Goal: Task Accomplishment & Management: Use online tool/utility

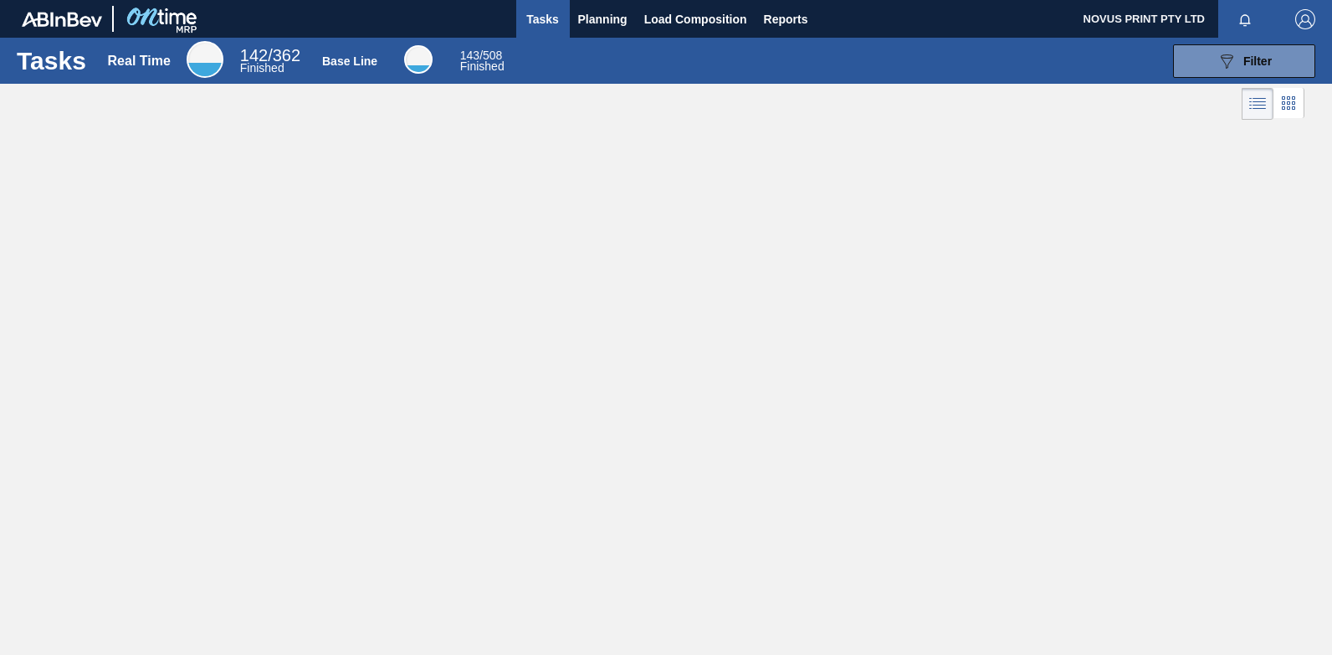
drag, startPoint x: 528, startPoint y: 11, endPoint x: 547, endPoint y: 10, distance: 19.3
click at [528, 11] on span "Tasks" at bounding box center [543, 19] width 37 height 20
click at [590, 13] on span "Planning" at bounding box center [602, 19] width 49 height 20
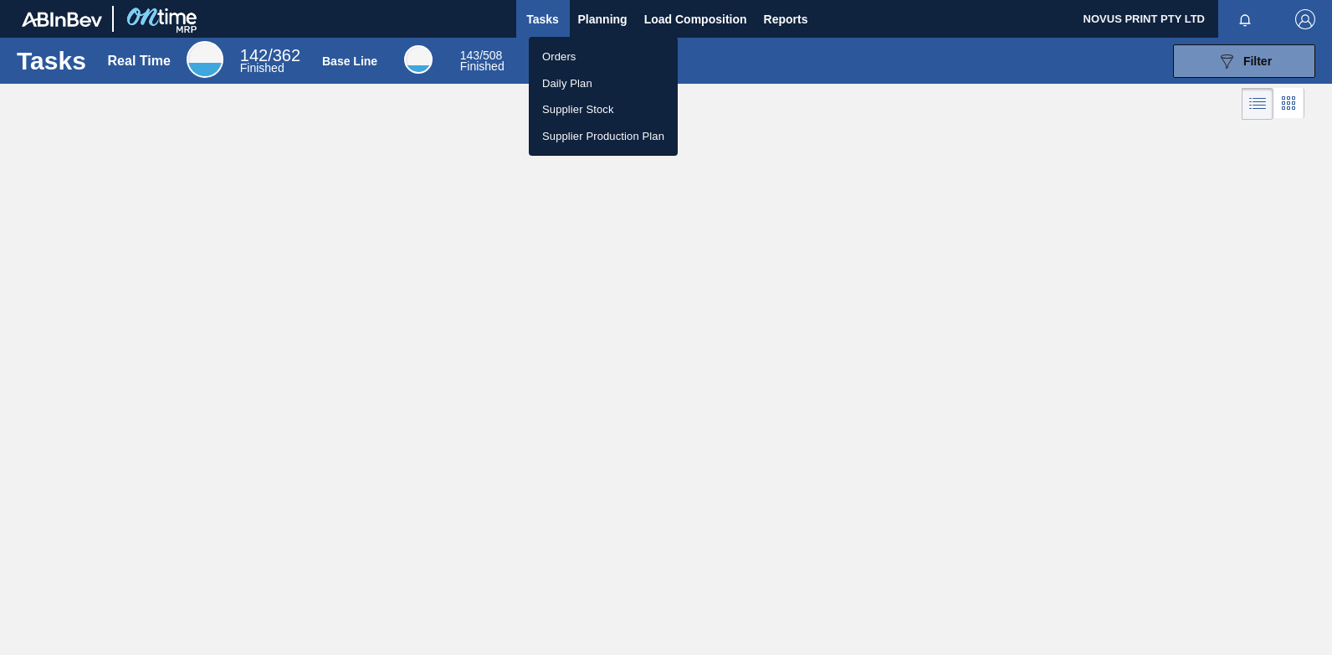
click at [554, 49] on li "Orders" at bounding box center [603, 57] width 149 height 27
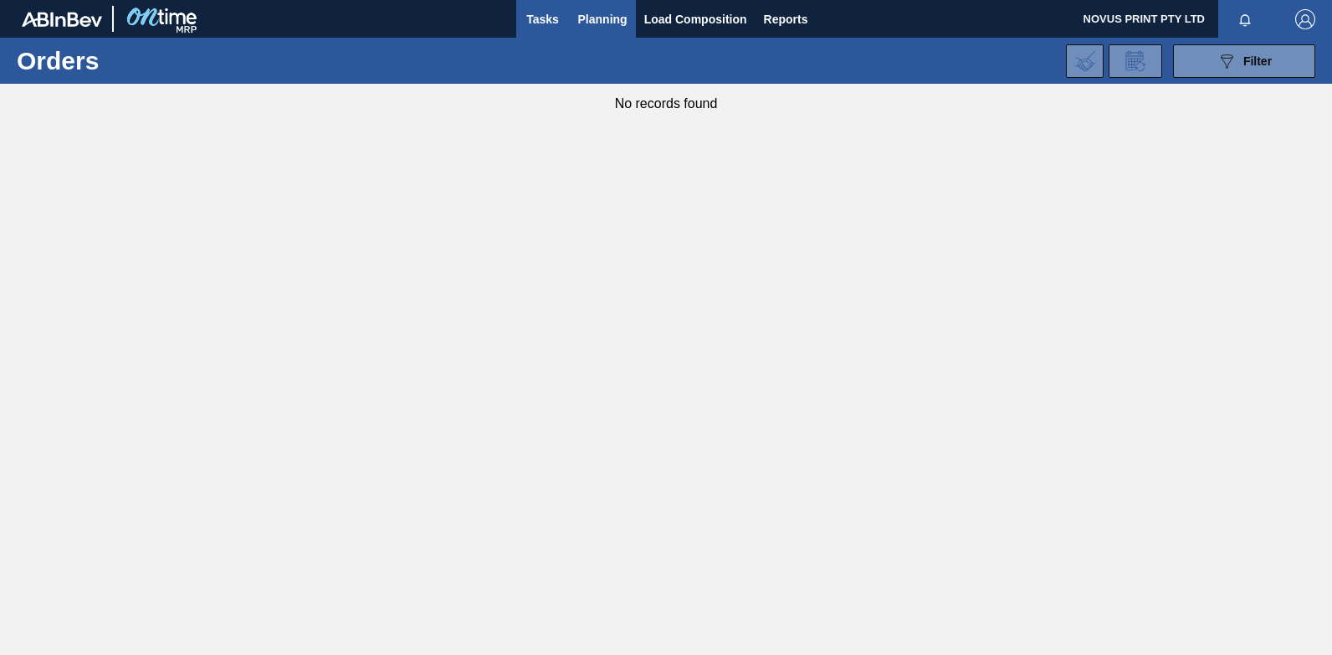
click at [547, 18] on span "Tasks" at bounding box center [543, 19] width 37 height 20
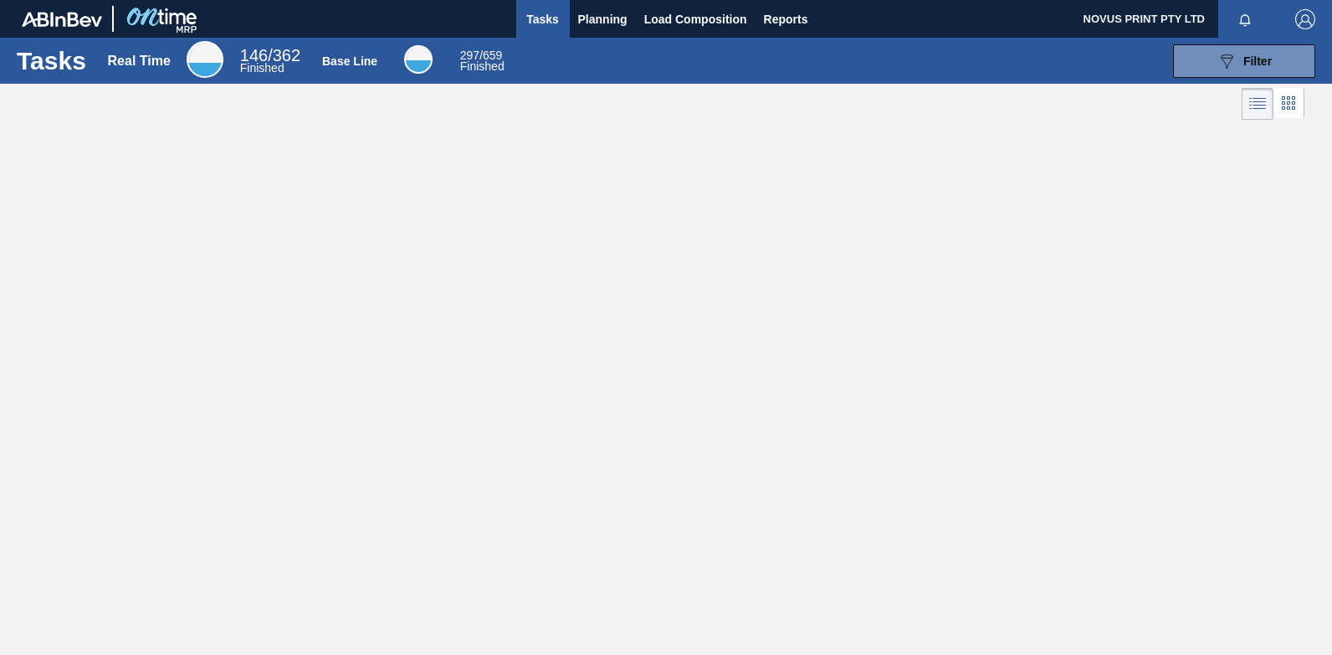
click at [473, 335] on div "Tasks Real Time 146 / 362 Finished Base Line 297 / 659 Finished 089F7B8B-B2A5-4…" at bounding box center [666, 309] width 1332 height 542
click at [591, 21] on span "Planning" at bounding box center [602, 19] width 49 height 20
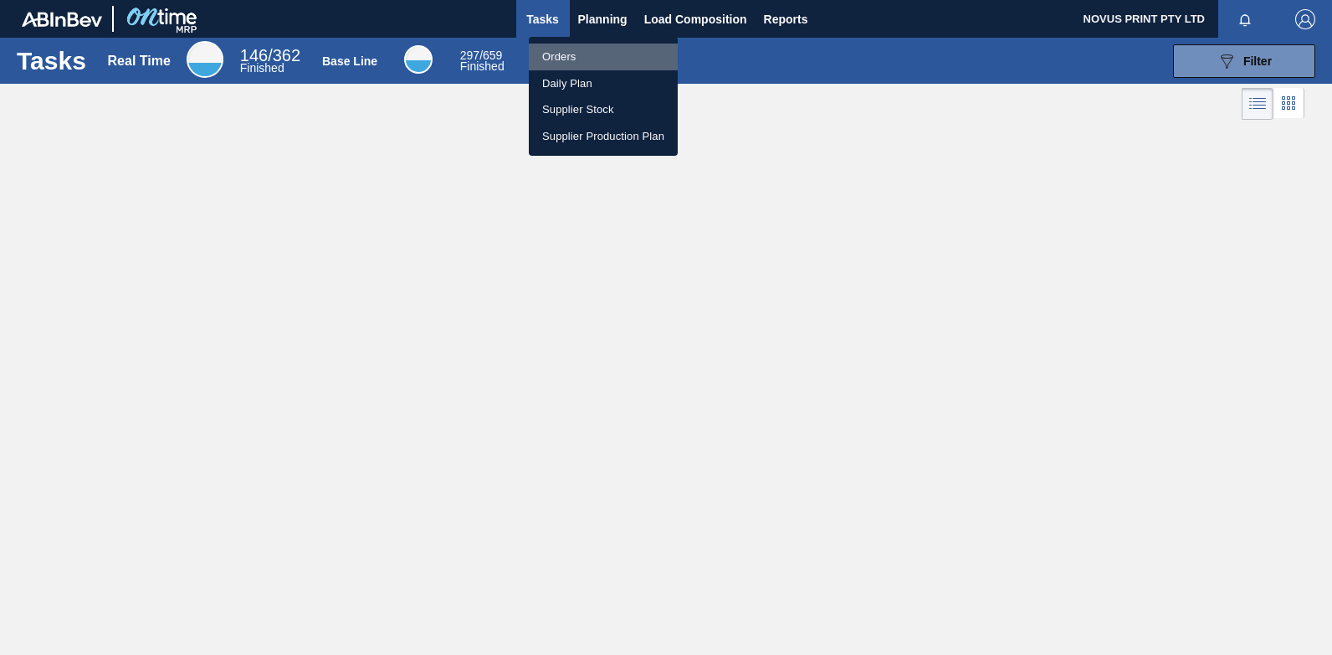
click at [548, 54] on li "Orders" at bounding box center [603, 57] width 149 height 27
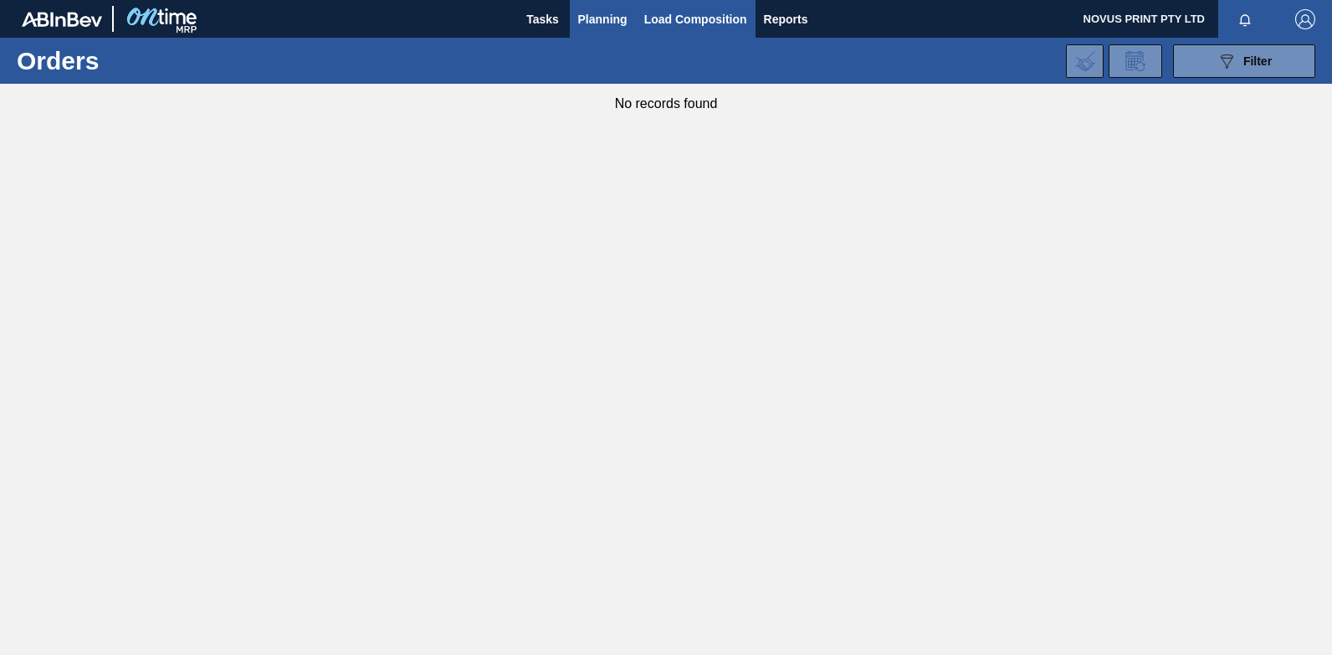
click at [694, 15] on span "Load Composition" at bounding box center [695, 19] width 103 height 20
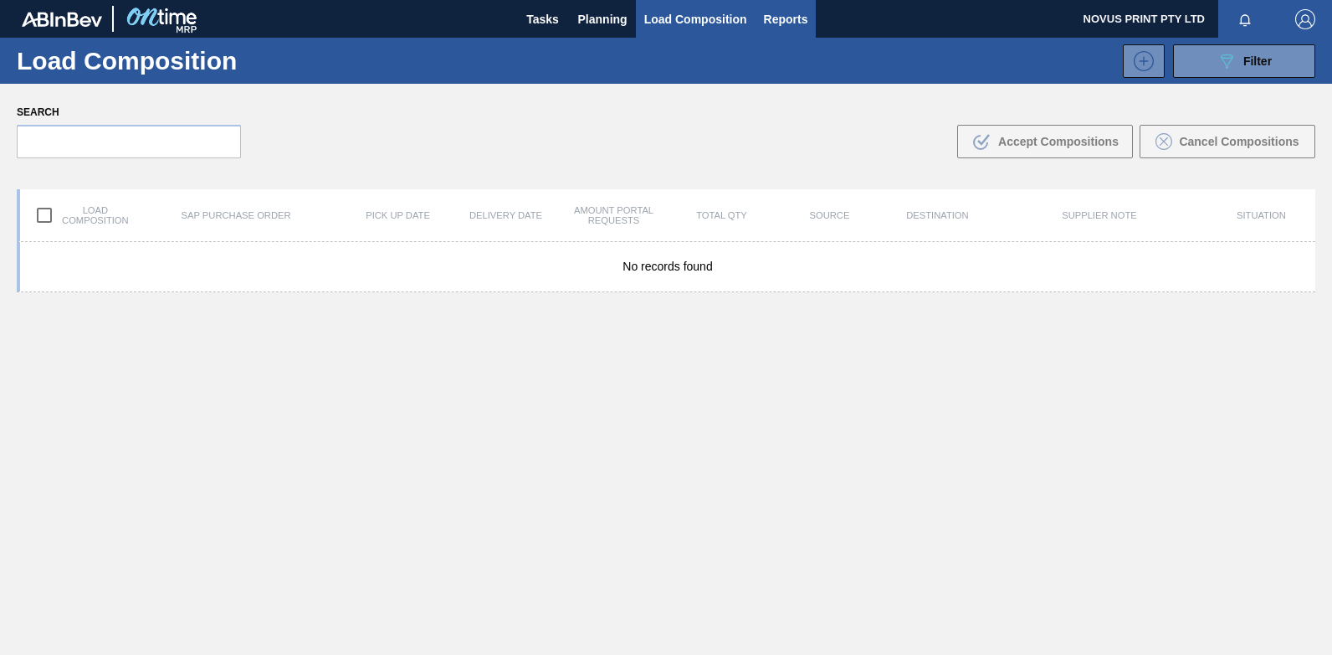
click at [767, 13] on span "Reports" at bounding box center [786, 19] width 44 height 20
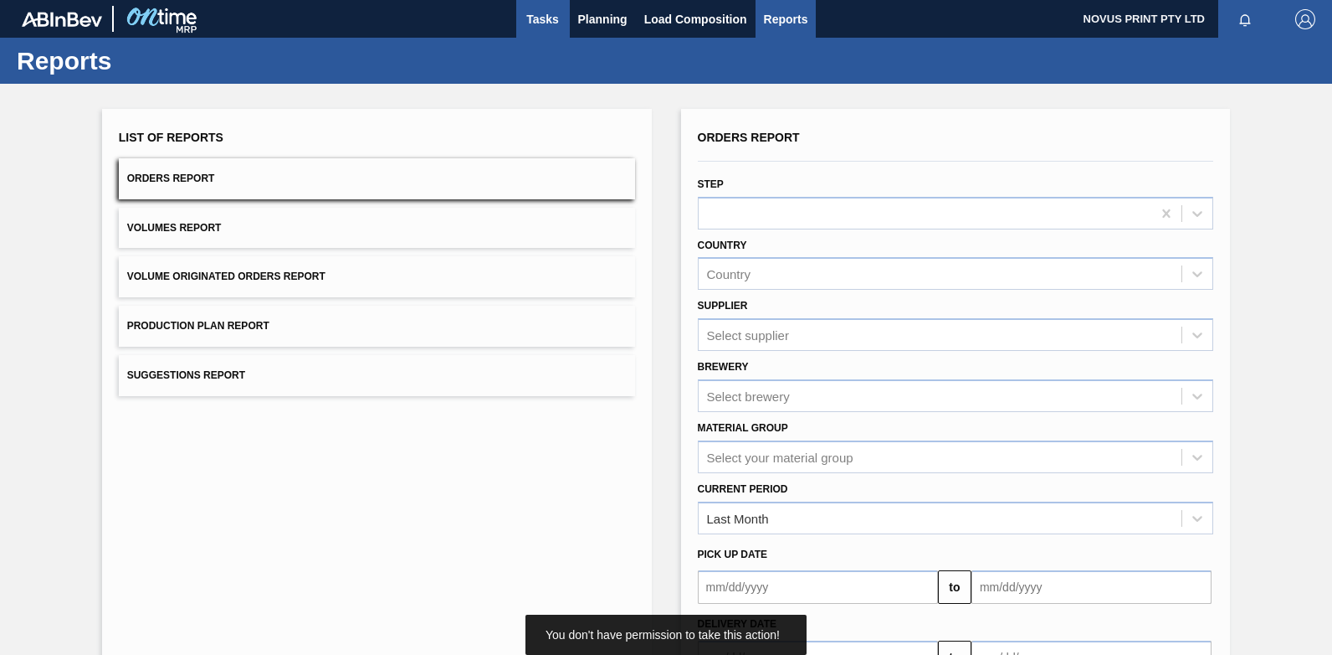
click at [542, 16] on span "Tasks" at bounding box center [543, 19] width 37 height 20
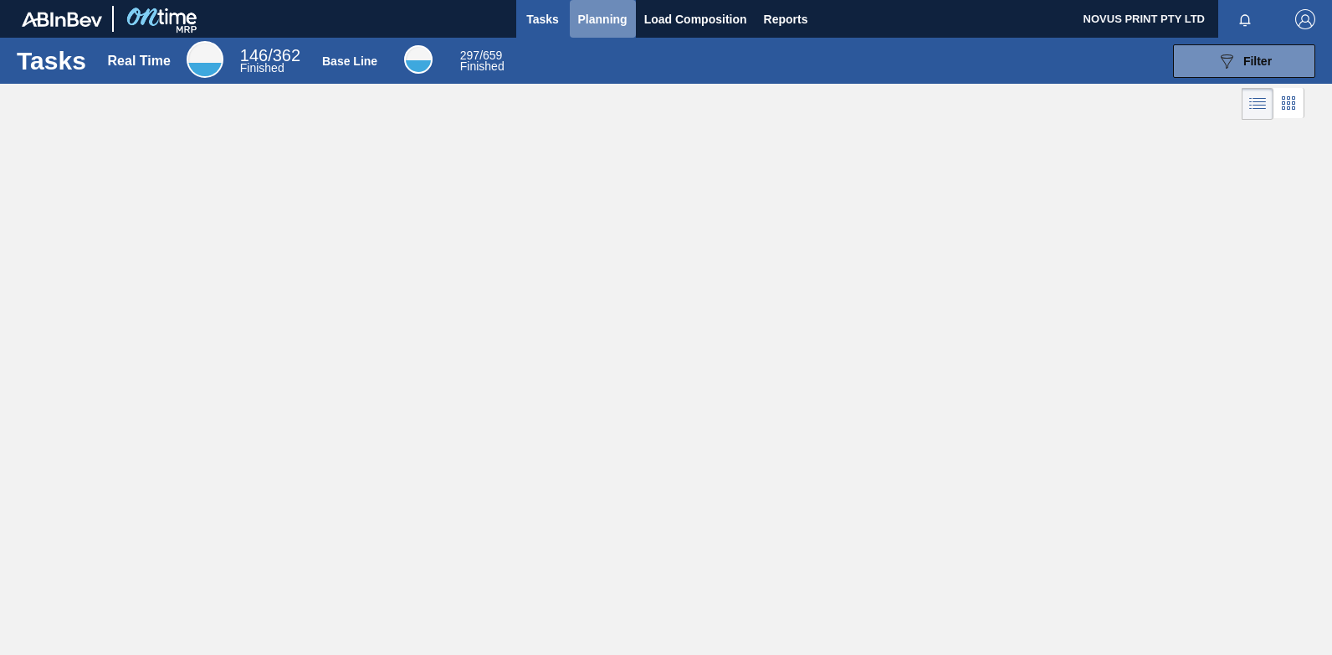
click at [599, 18] on span "Planning" at bounding box center [602, 19] width 49 height 20
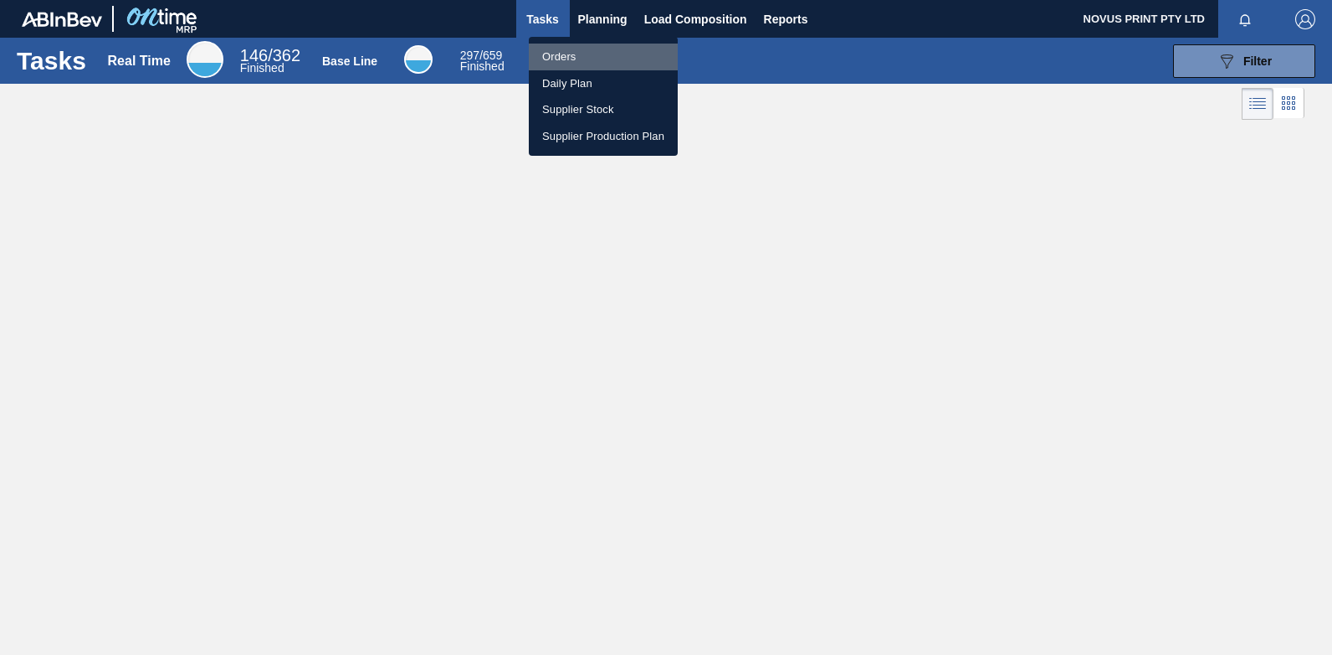
click at [559, 56] on li "Orders" at bounding box center [603, 57] width 149 height 27
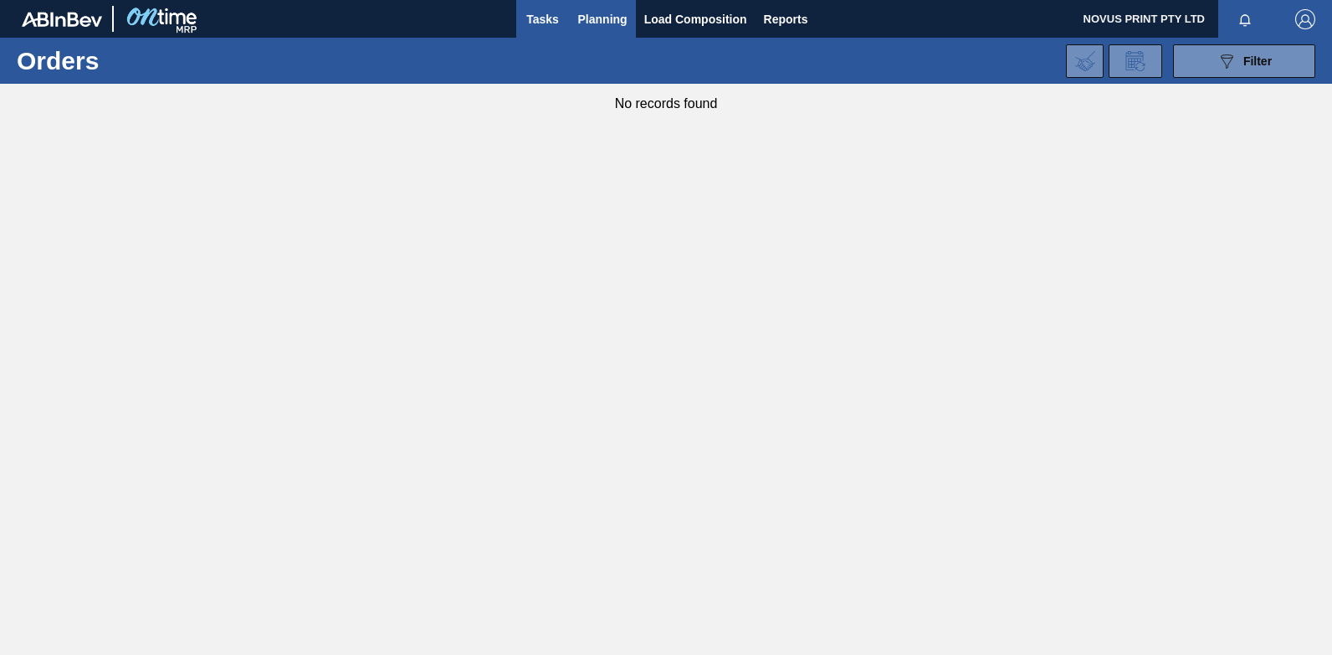
click at [550, 19] on span "Tasks" at bounding box center [543, 19] width 37 height 20
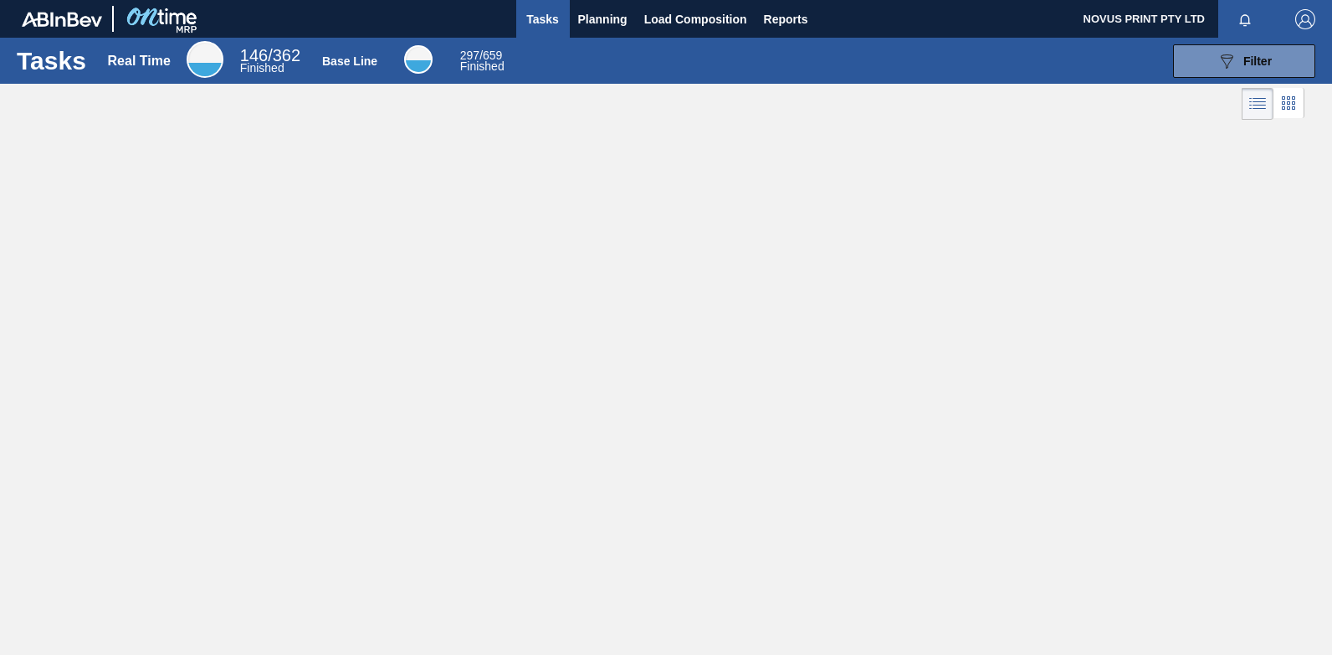
click at [434, 271] on div "Tasks Real Time 146 / 362 Finished Base Line 297 / 659 Finished 089F7B8B-B2A5-4…" at bounding box center [666, 309] width 1332 height 542
click at [593, 12] on span "Planning" at bounding box center [602, 19] width 49 height 20
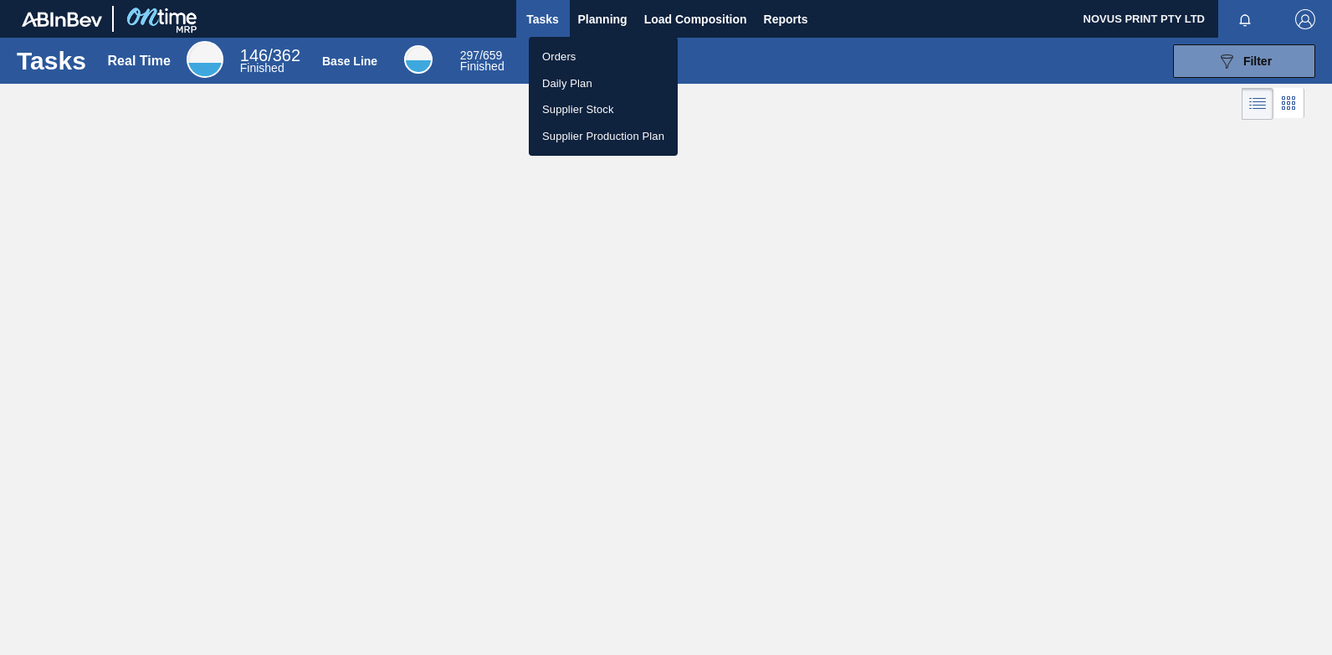
click at [558, 53] on li "Orders" at bounding box center [603, 57] width 149 height 27
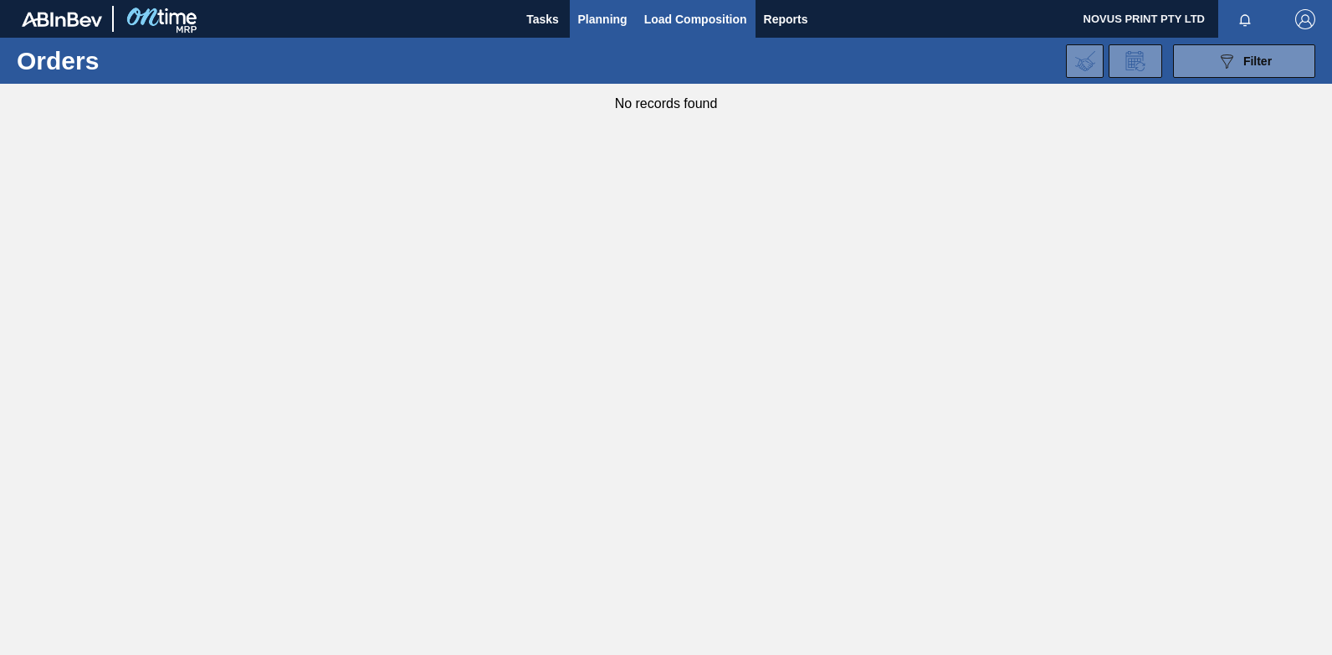
click at [655, 22] on span "Load Composition" at bounding box center [695, 19] width 103 height 20
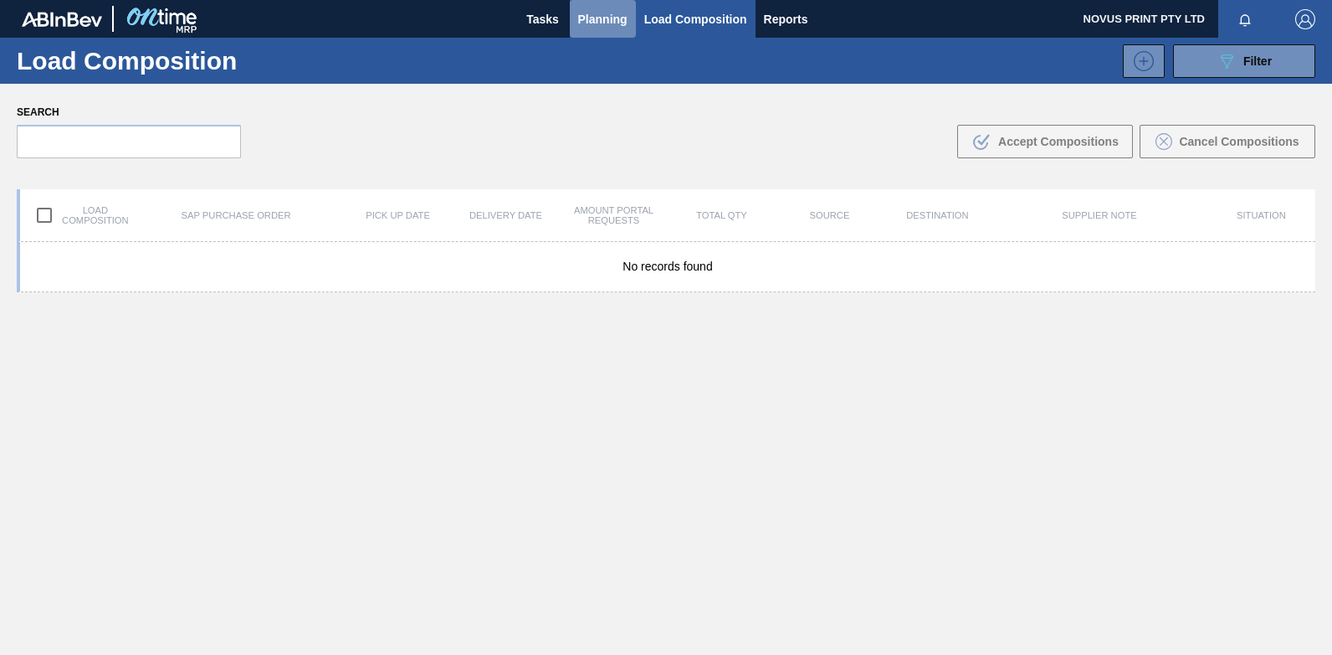
click at [598, 19] on span "Planning" at bounding box center [602, 19] width 49 height 20
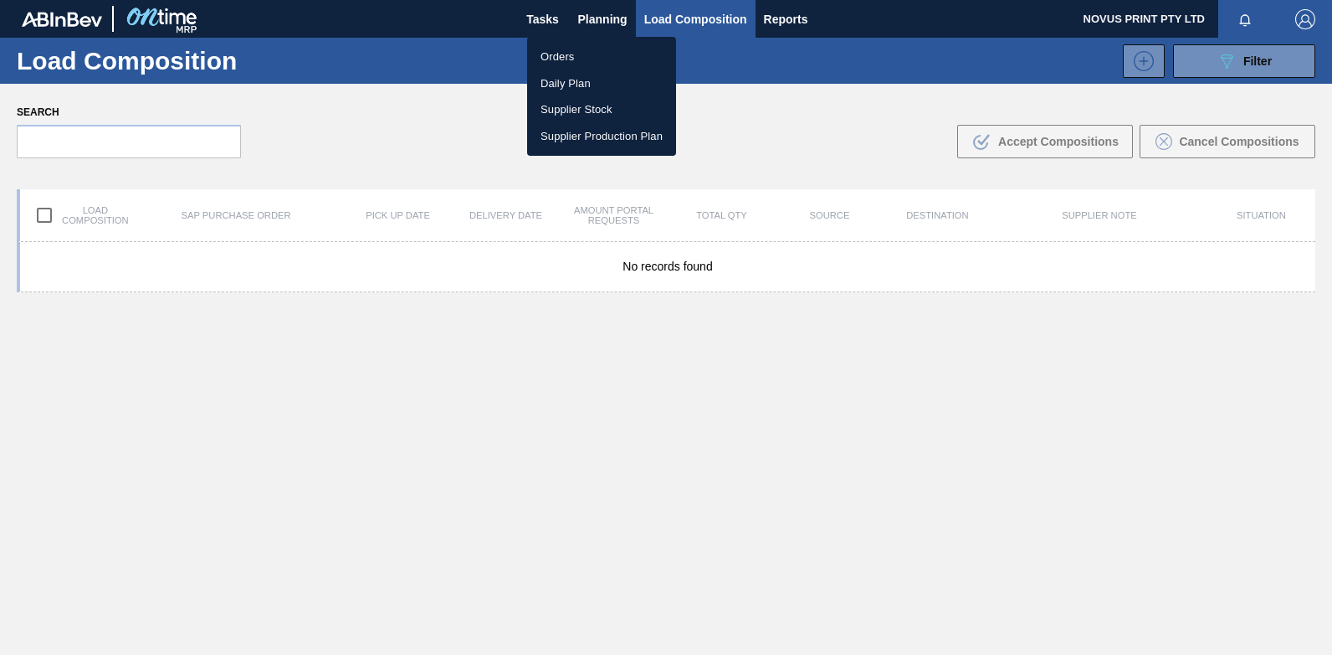
click at [553, 52] on li "Orders" at bounding box center [601, 57] width 149 height 27
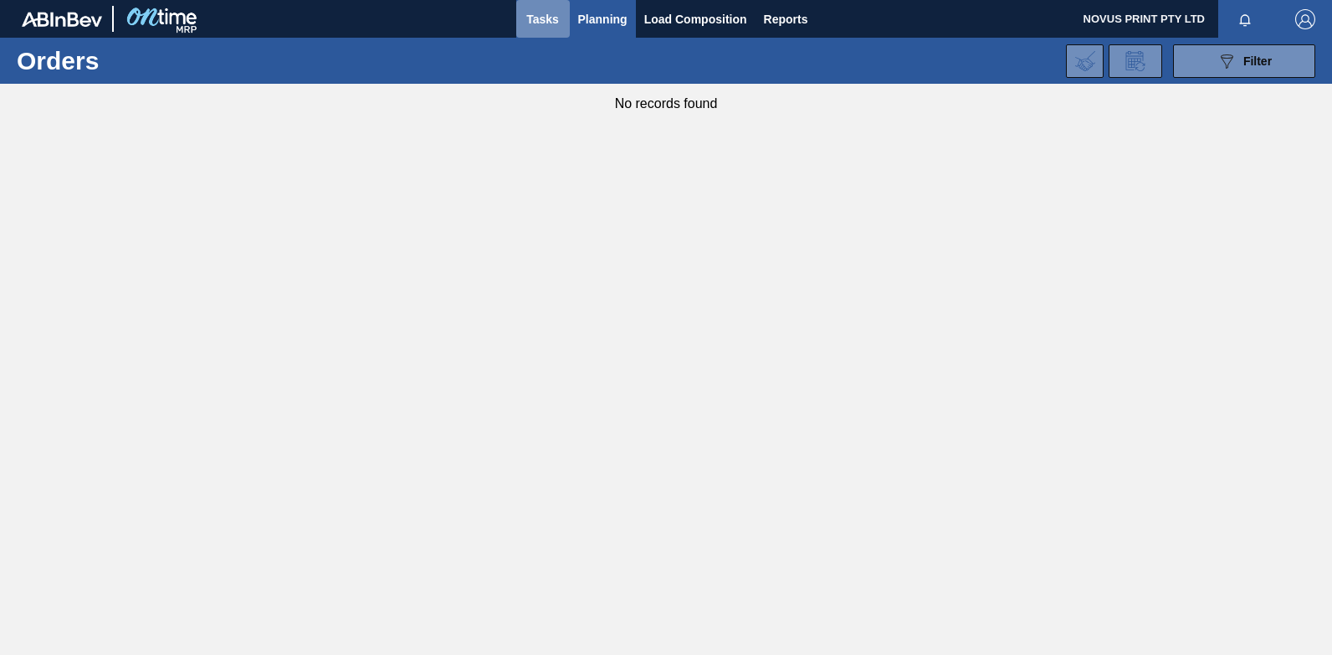
click at [544, 16] on span "Tasks" at bounding box center [543, 19] width 37 height 20
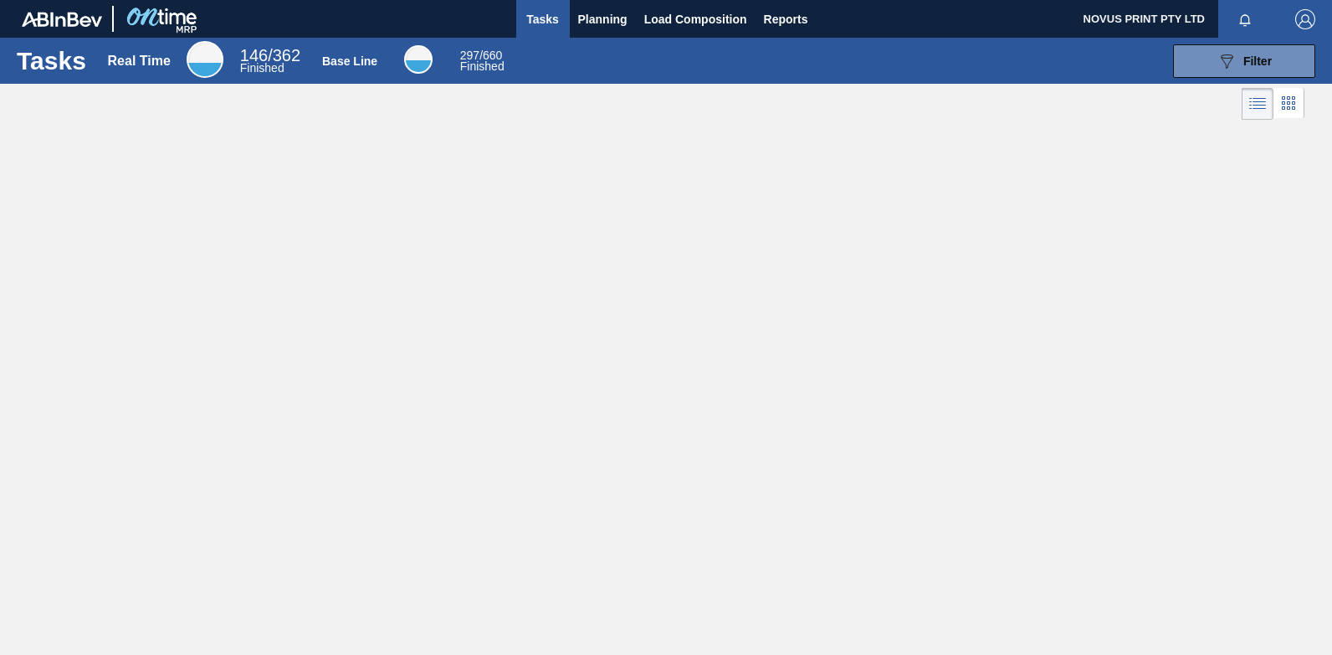
click at [386, 223] on div "Tasks Real Time 146 / 362 Finished Base Line 297 / 660 Finished 089F7B8B-B2A5-4…" at bounding box center [666, 309] width 1332 height 542
click at [1034, 362] on div "Tasks Real Time 146 / 362 Finished Base Line 297 / 660 Finished 089F7B8B-B2A5-4…" at bounding box center [666, 309] width 1332 height 542
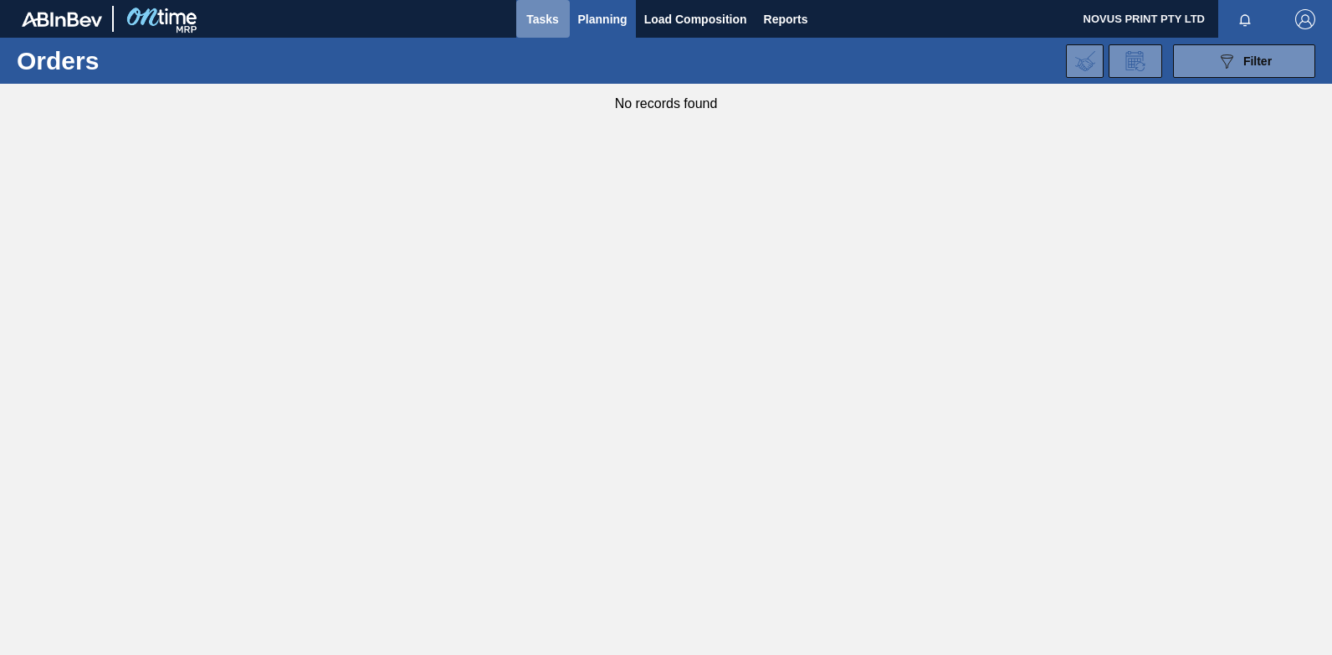
click at [540, 17] on span "Tasks" at bounding box center [543, 19] width 37 height 20
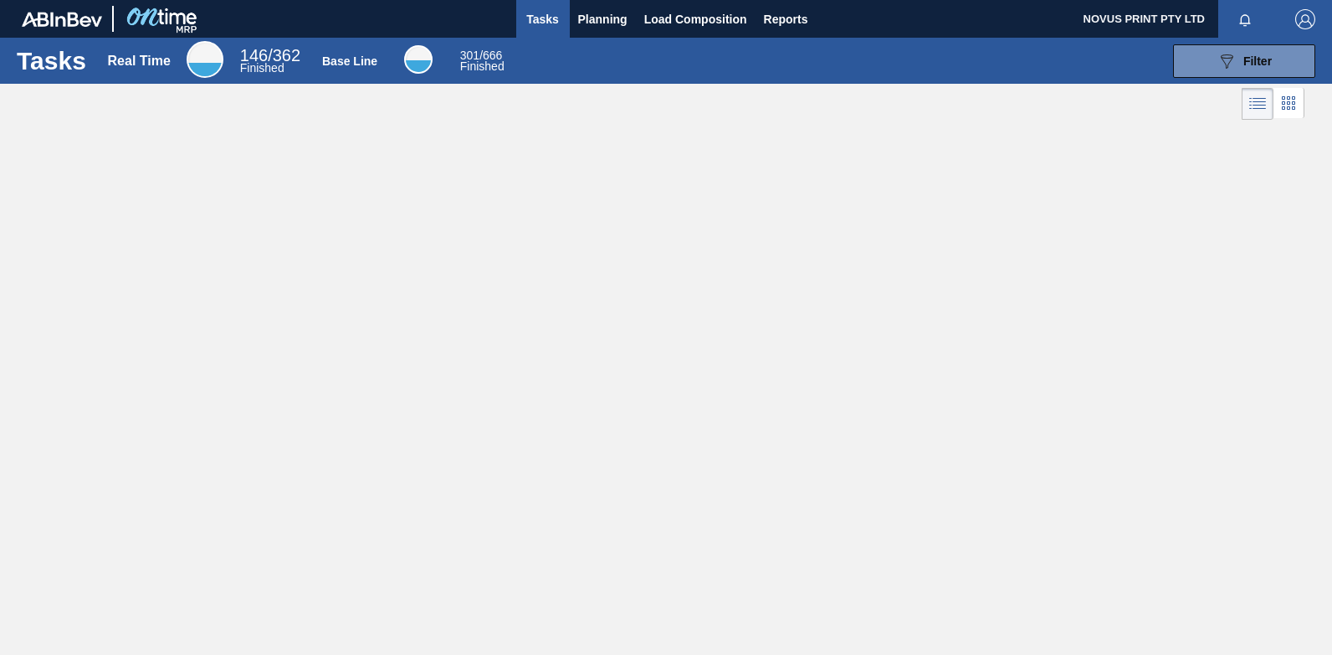
click at [506, 280] on div "Tasks Real Time 146 / 362 Finished Base Line 301 / 666 Finished 089F7B8B-B2A5-4…" at bounding box center [666, 309] width 1332 height 542
click at [610, 21] on span "Planning" at bounding box center [602, 19] width 49 height 20
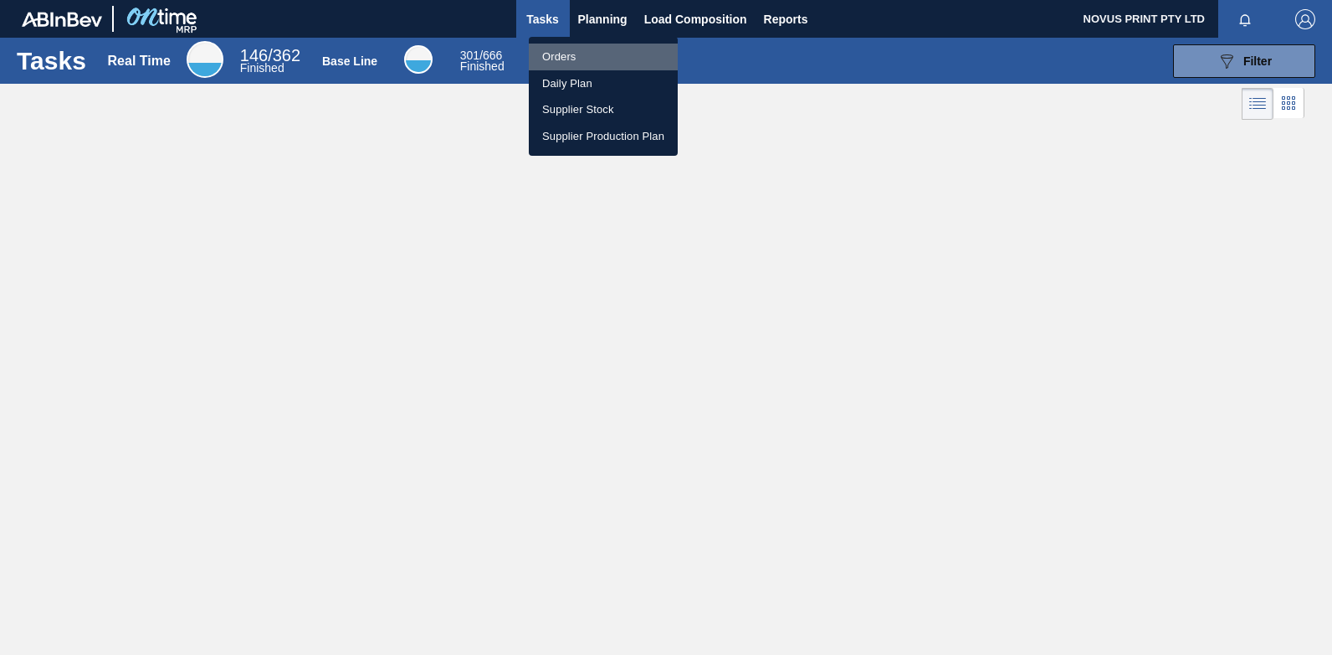
click at [541, 55] on li "Orders" at bounding box center [603, 57] width 149 height 27
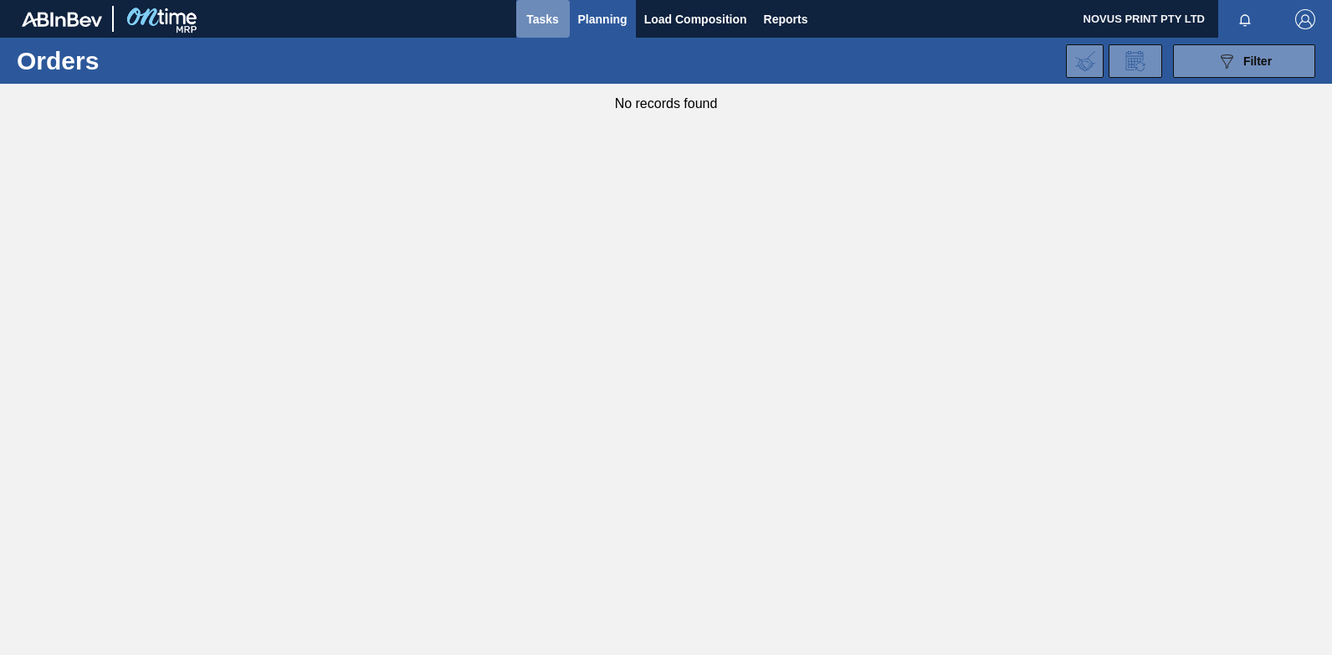
click at [532, 22] on span "Tasks" at bounding box center [543, 19] width 37 height 20
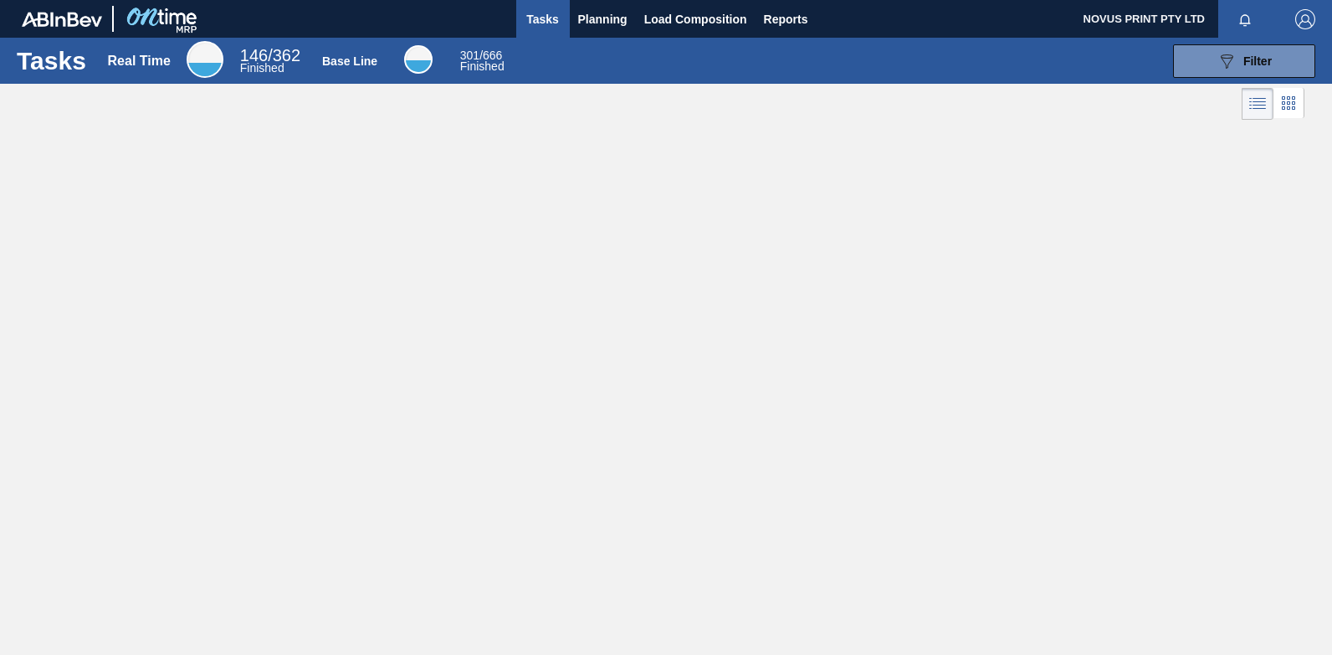
click at [489, 352] on div "Tasks Real Time 146 / 362 Finished Base Line 301 / 666 Finished 089F7B8B-B2A5-4…" at bounding box center [666, 309] width 1332 height 542
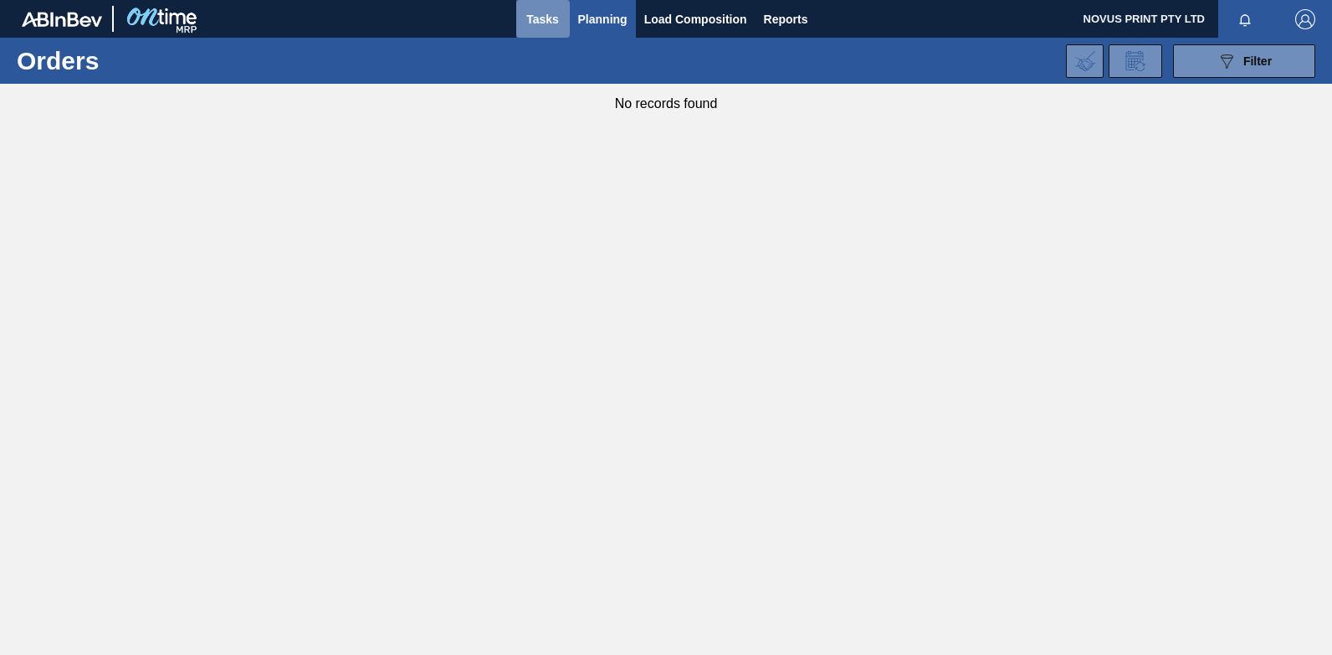
click at [537, 18] on span "Tasks" at bounding box center [543, 19] width 37 height 20
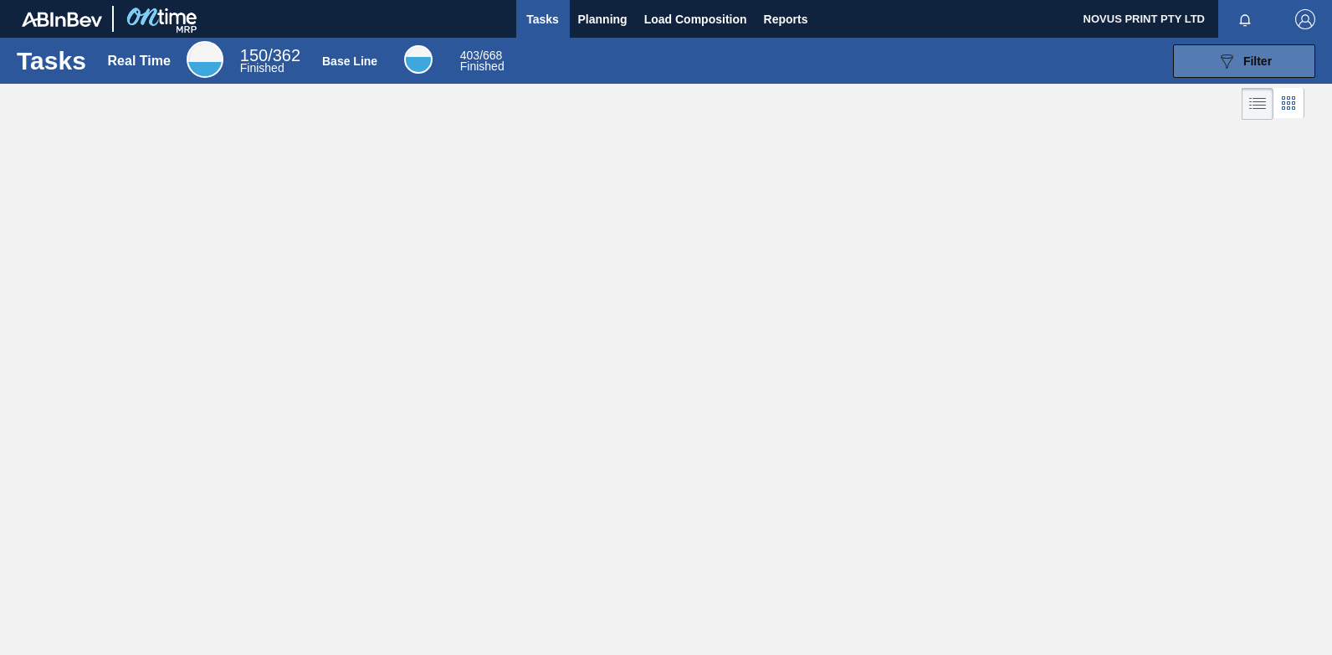
click at [1245, 61] on span "Filter" at bounding box center [1258, 60] width 28 height 13
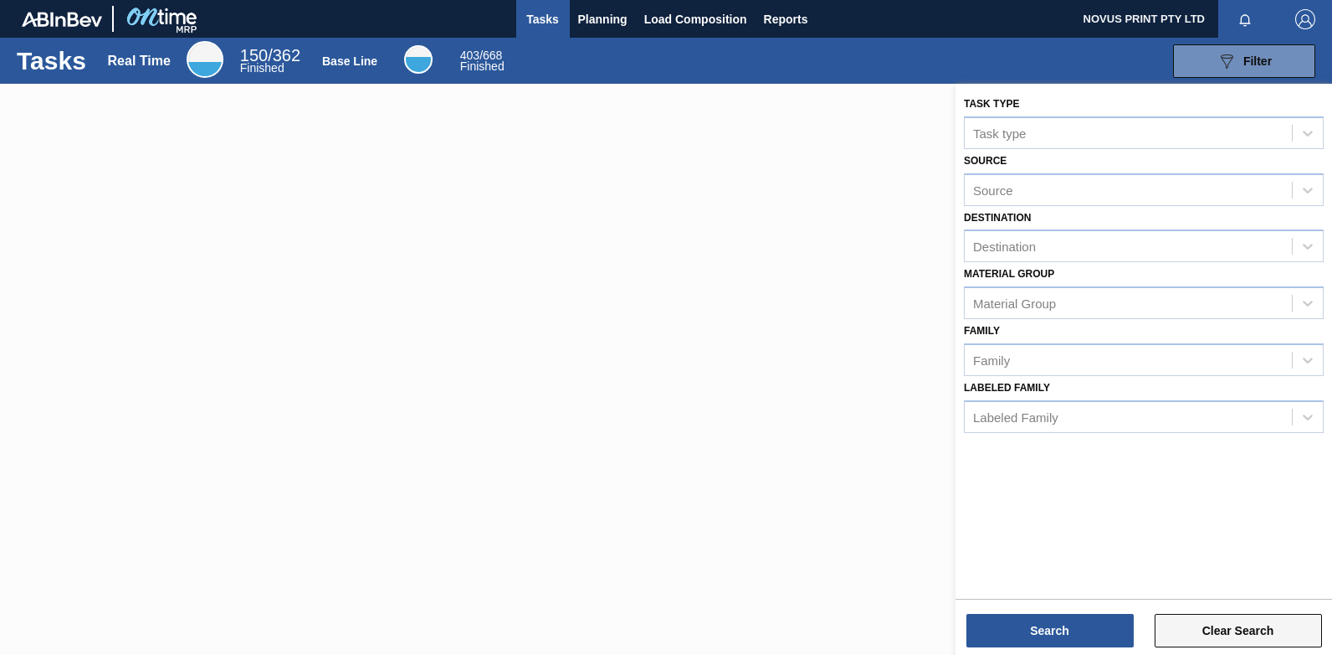
click at [1205, 631] on button "Clear Search" at bounding box center [1238, 629] width 167 height 33
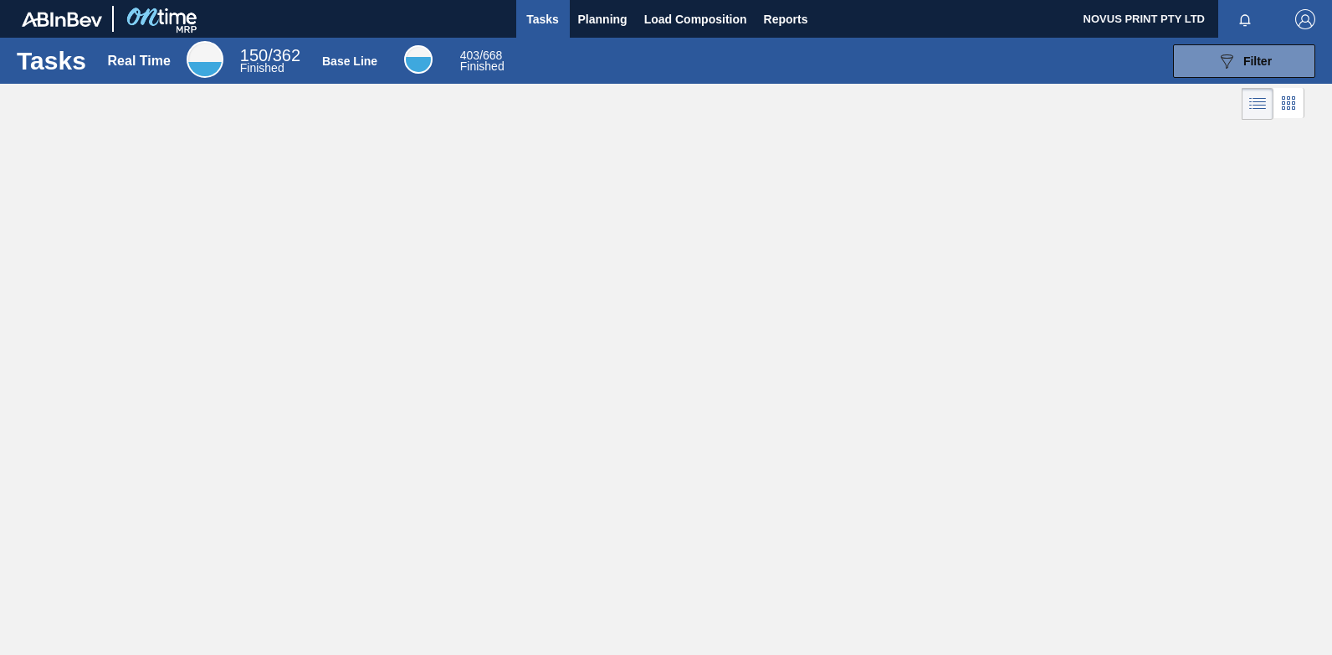
click at [289, 343] on div "Tasks Real Time 150 / 362 Finished Base Line 403 / 668 Finished 089F7B8B-B2A5-4…" at bounding box center [666, 309] width 1332 height 542
click at [583, 14] on span "Planning" at bounding box center [602, 19] width 49 height 20
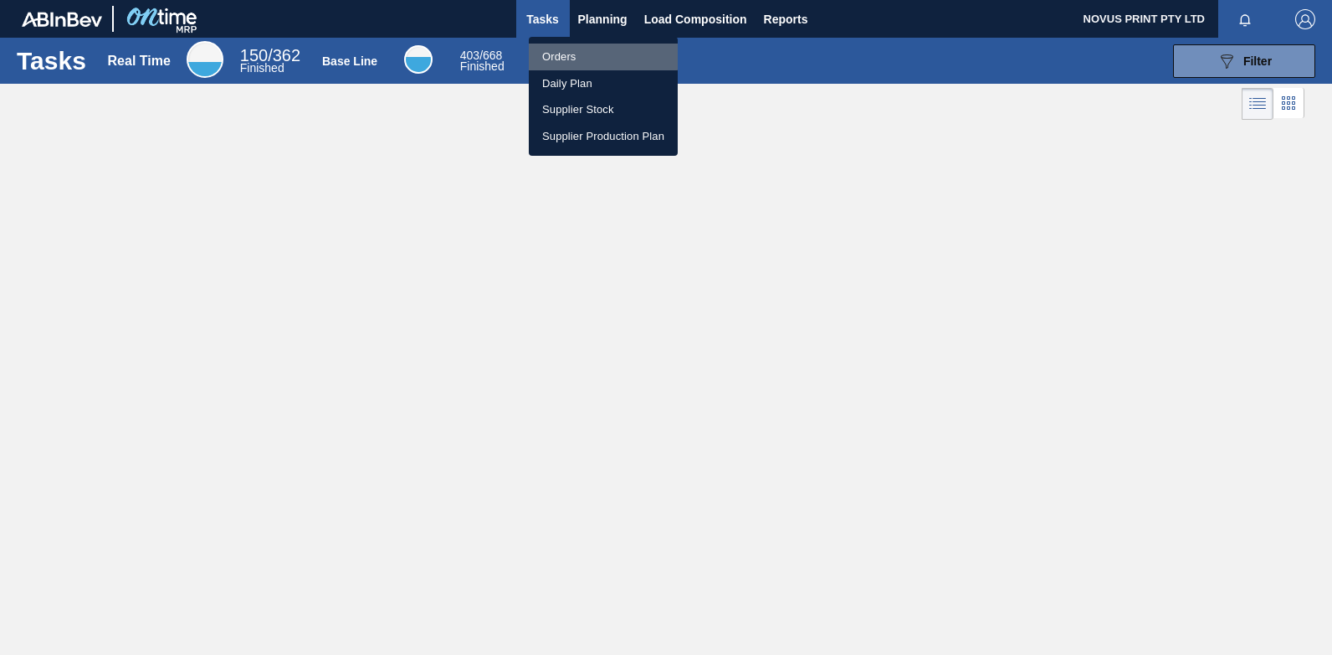
click at [553, 49] on li "Orders" at bounding box center [603, 57] width 149 height 27
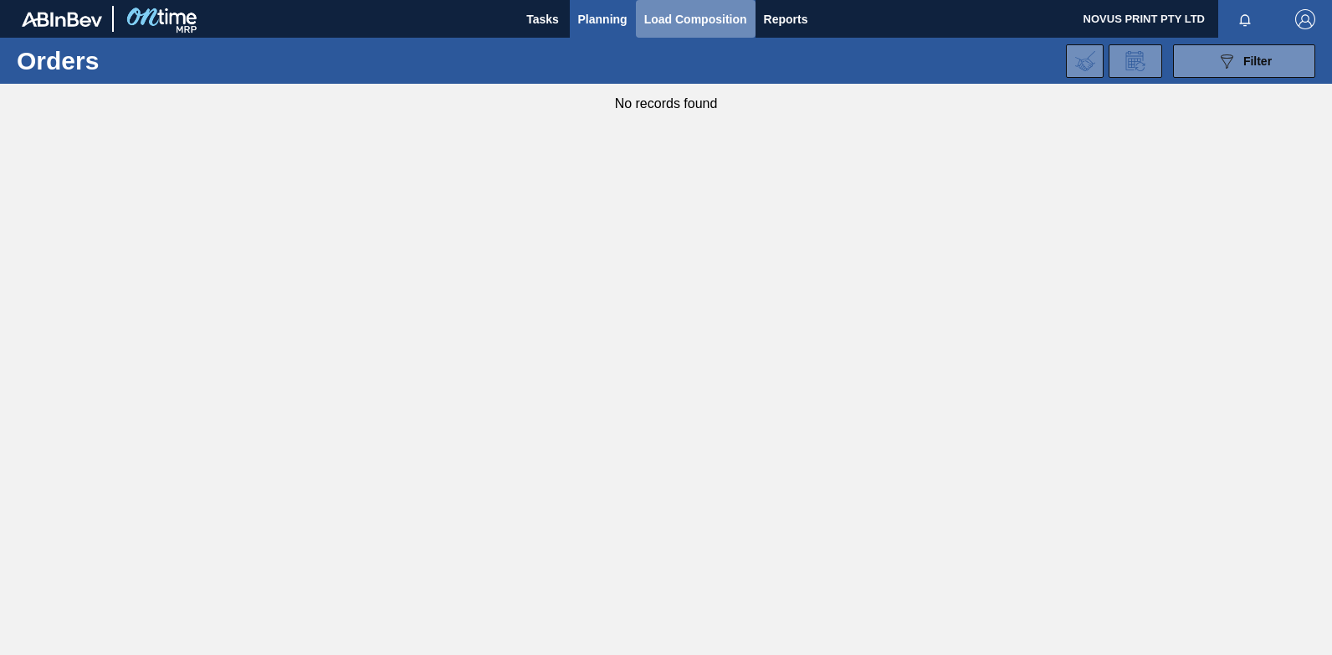
click at [671, 19] on span "Load Composition" at bounding box center [695, 19] width 103 height 20
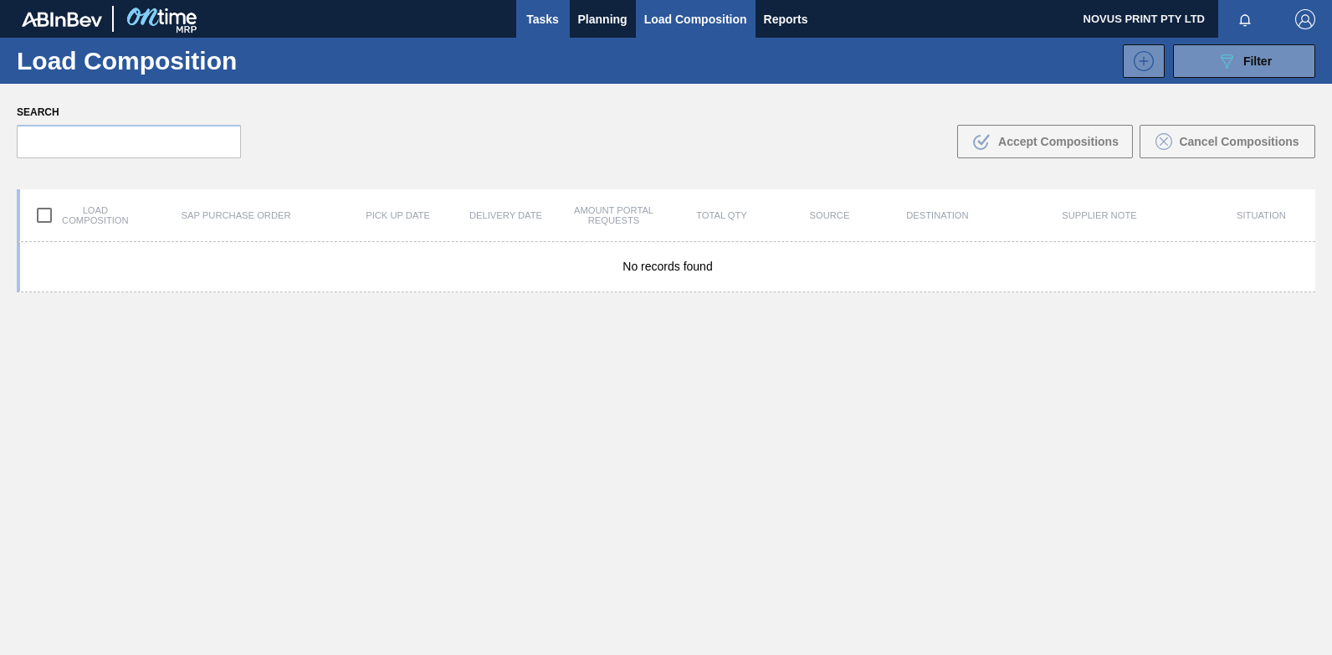
click at [536, 14] on span "Tasks" at bounding box center [543, 19] width 37 height 20
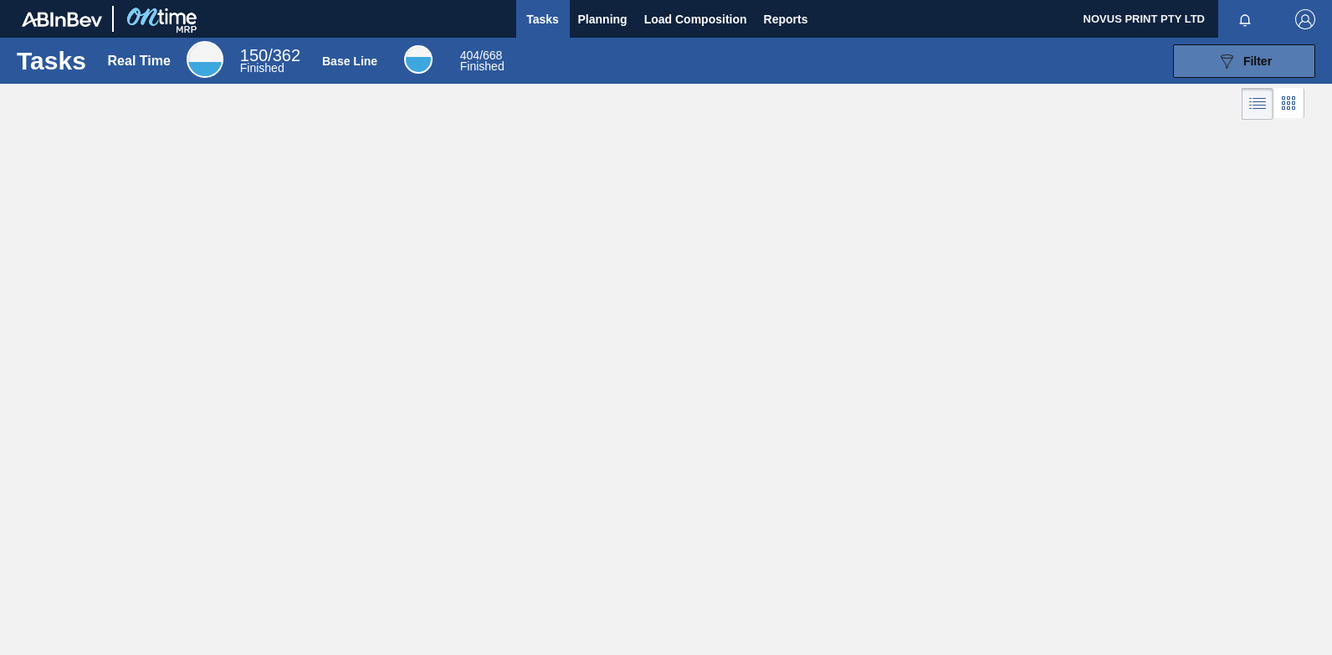
click at [1244, 66] on span "Filter" at bounding box center [1258, 60] width 28 height 13
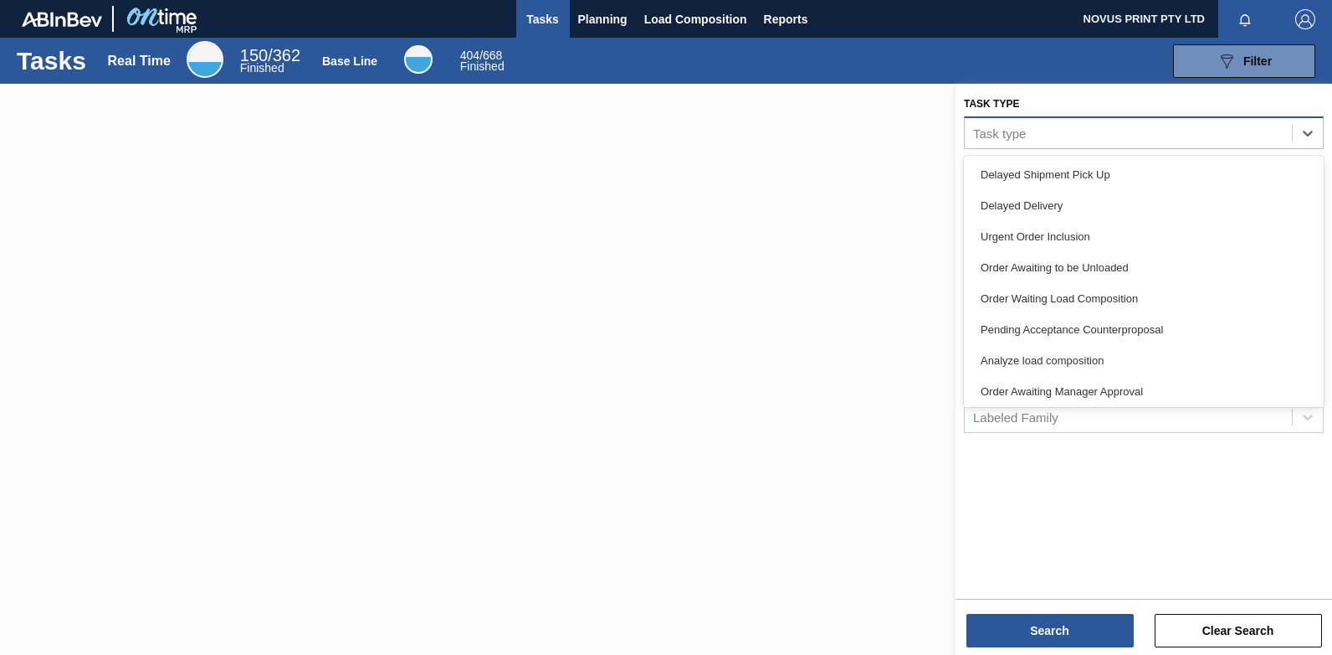
click at [1030, 130] on div "Task type" at bounding box center [1128, 133] width 327 height 24
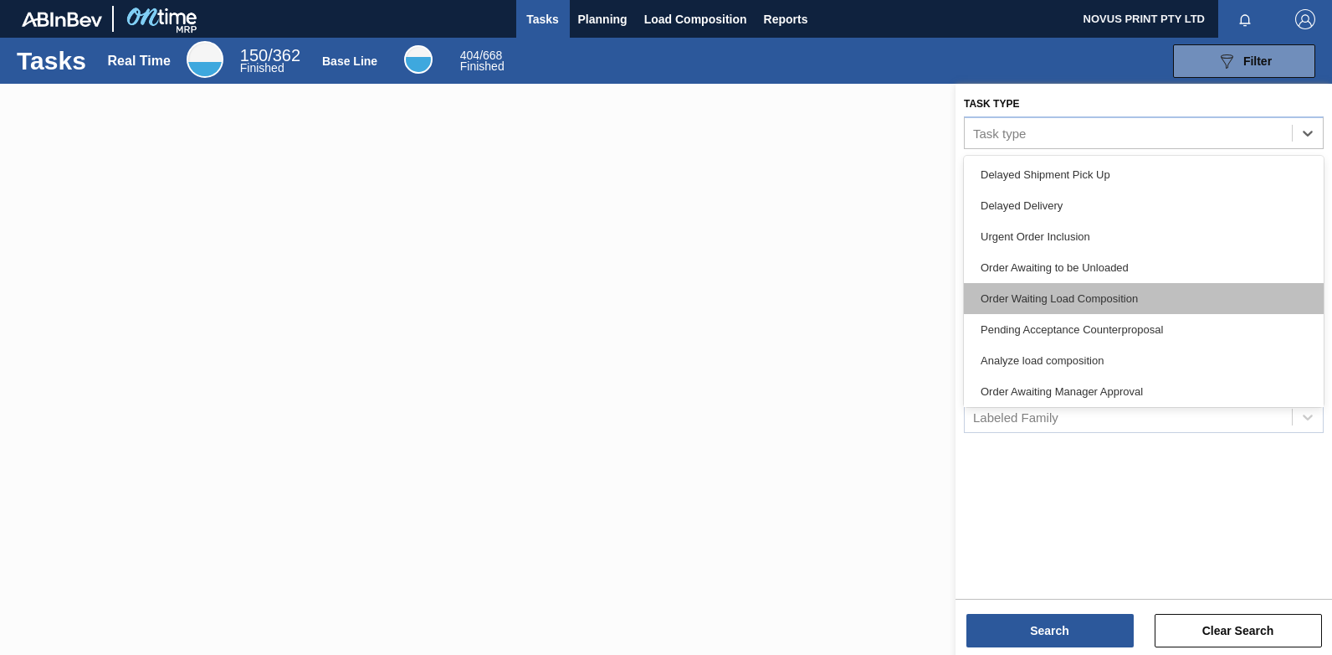
click at [1056, 301] on div "Order Waiting Load Composition" at bounding box center [1144, 298] width 360 height 31
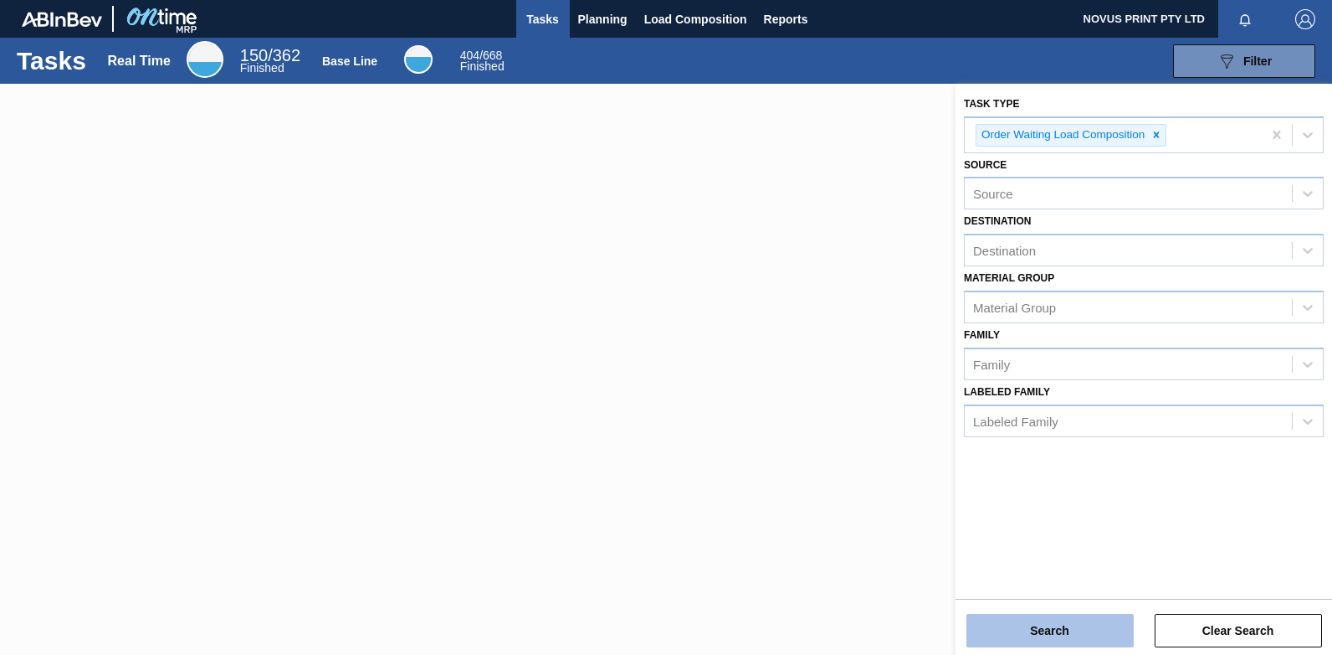
click at [1027, 618] on button "Search" at bounding box center [1050, 629] width 167 height 33
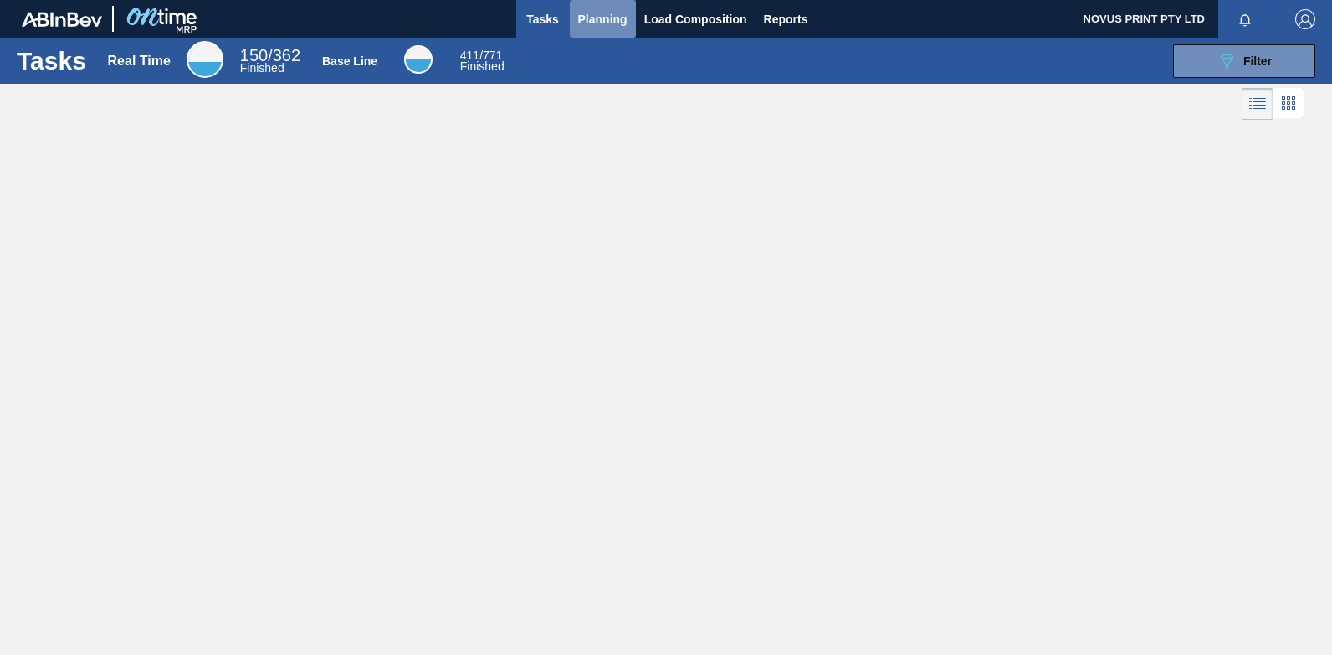
click at [590, 13] on span "Planning" at bounding box center [602, 19] width 49 height 20
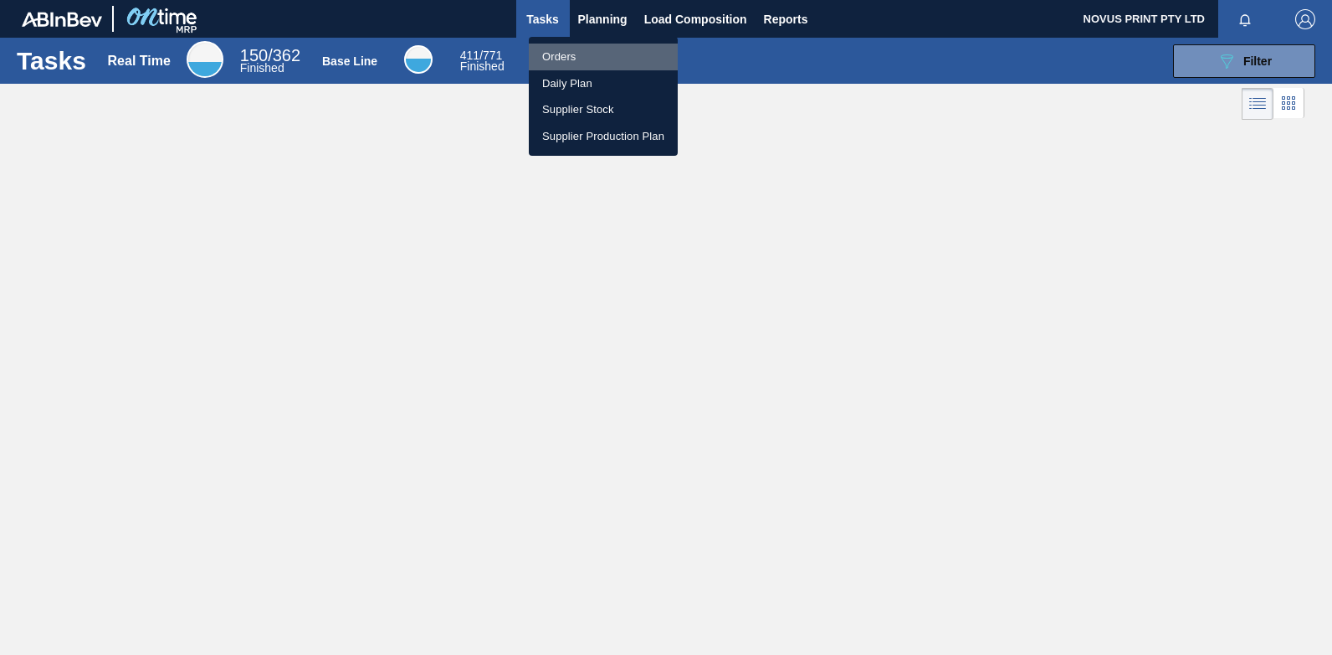
click at [557, 50] on li "Orders" at bounding box center [603, 57] width 149 height 27
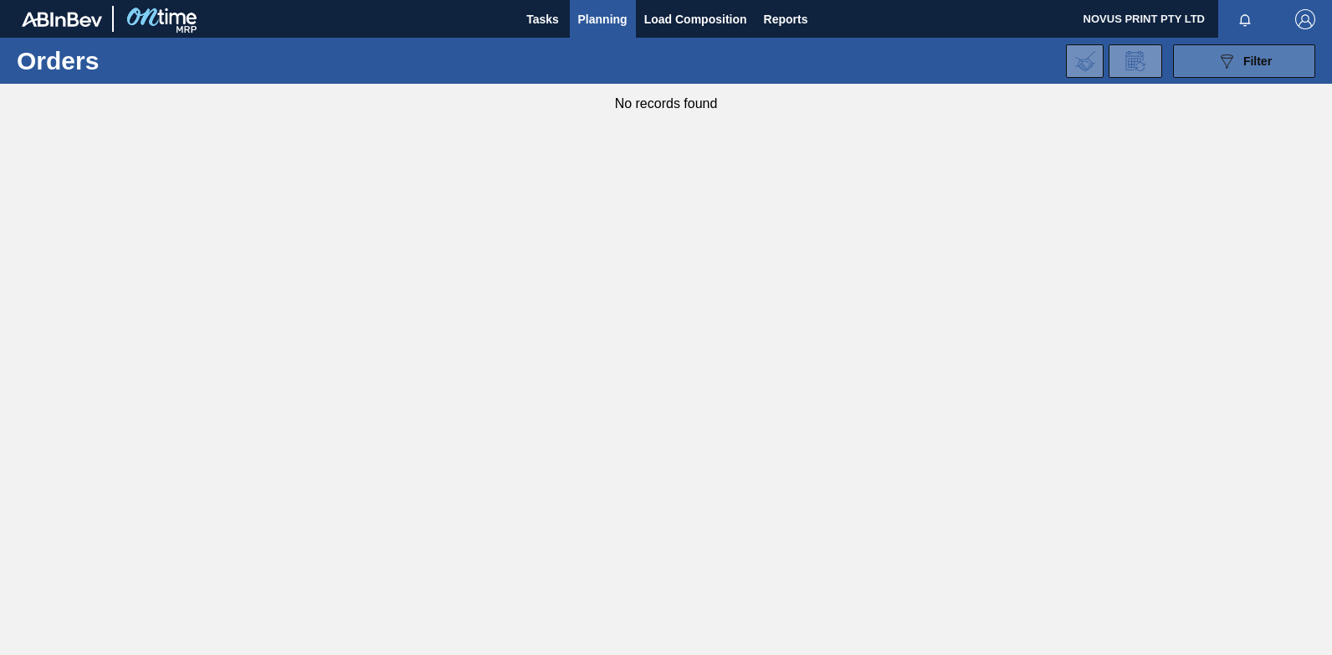
click at [1244, 59] on span "Filter" at bounding box center [1258, 60] width 28 height 13
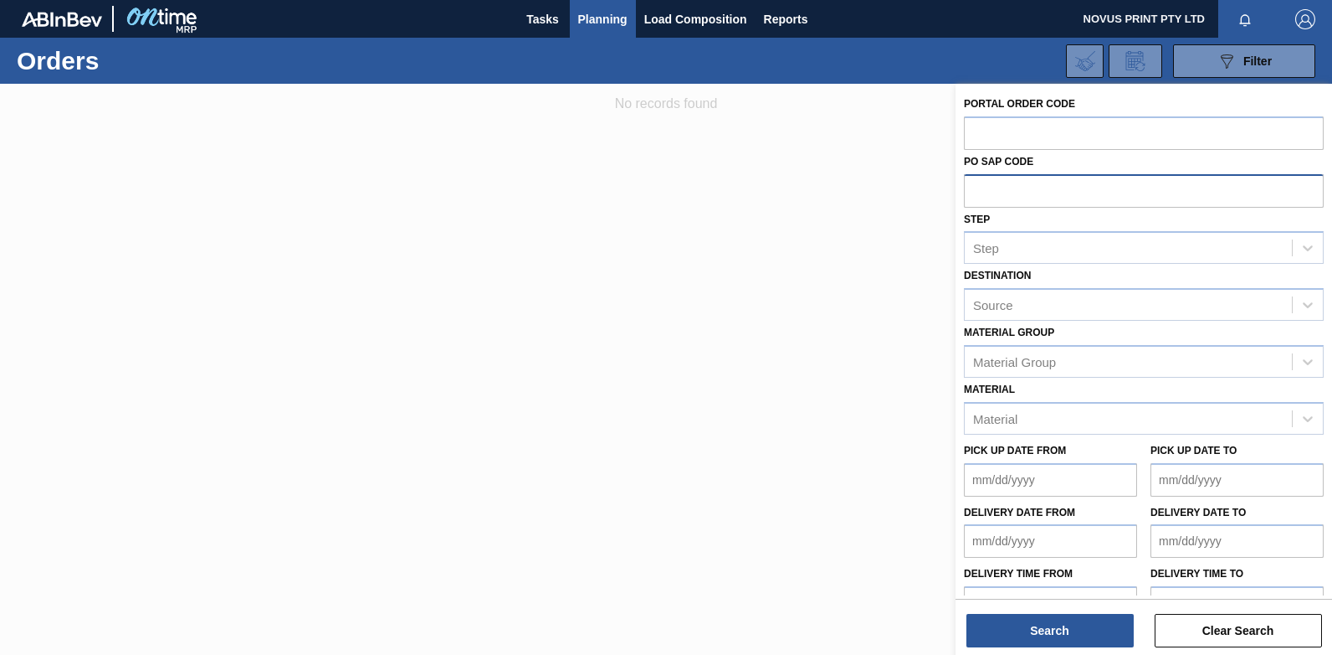
drag, startPoint x: 981, startPoint y: 184, endPoint x: 988, endPoint y: 198, distance: 15.0
click at [981, 185] on input "text" at bounding box center [1144, 190] width 360 height 32
paste input "4504392403"
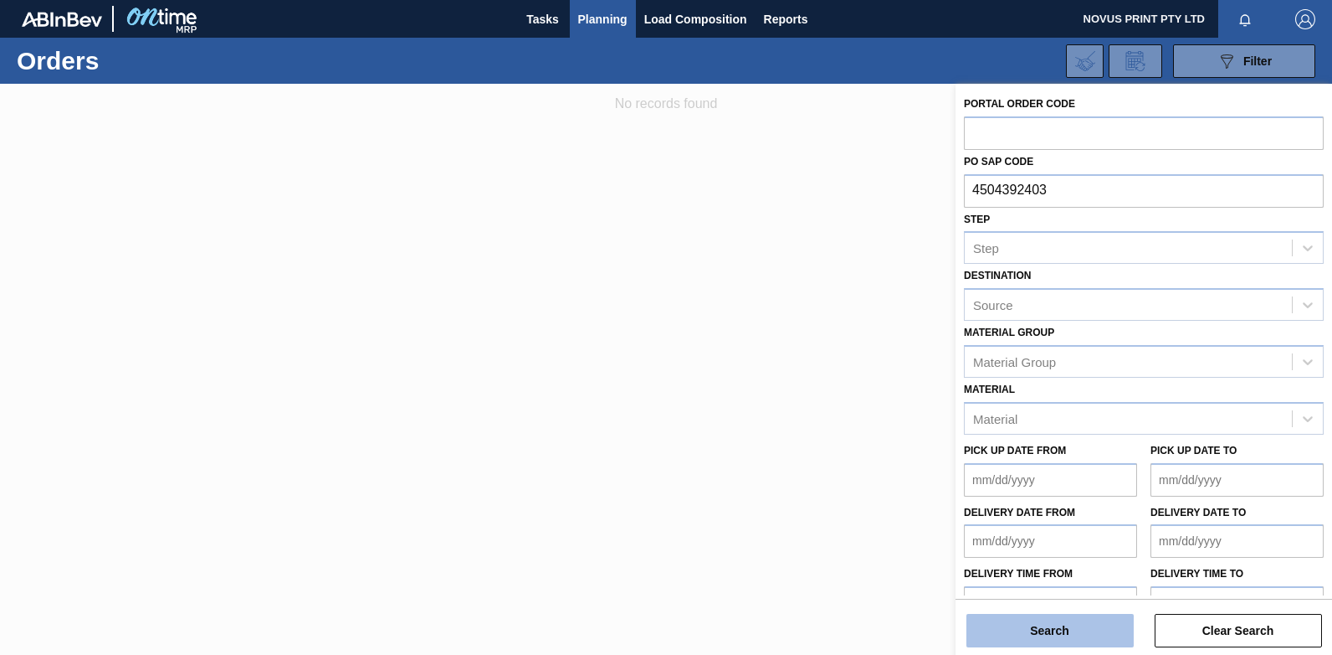
type input "4504392403"
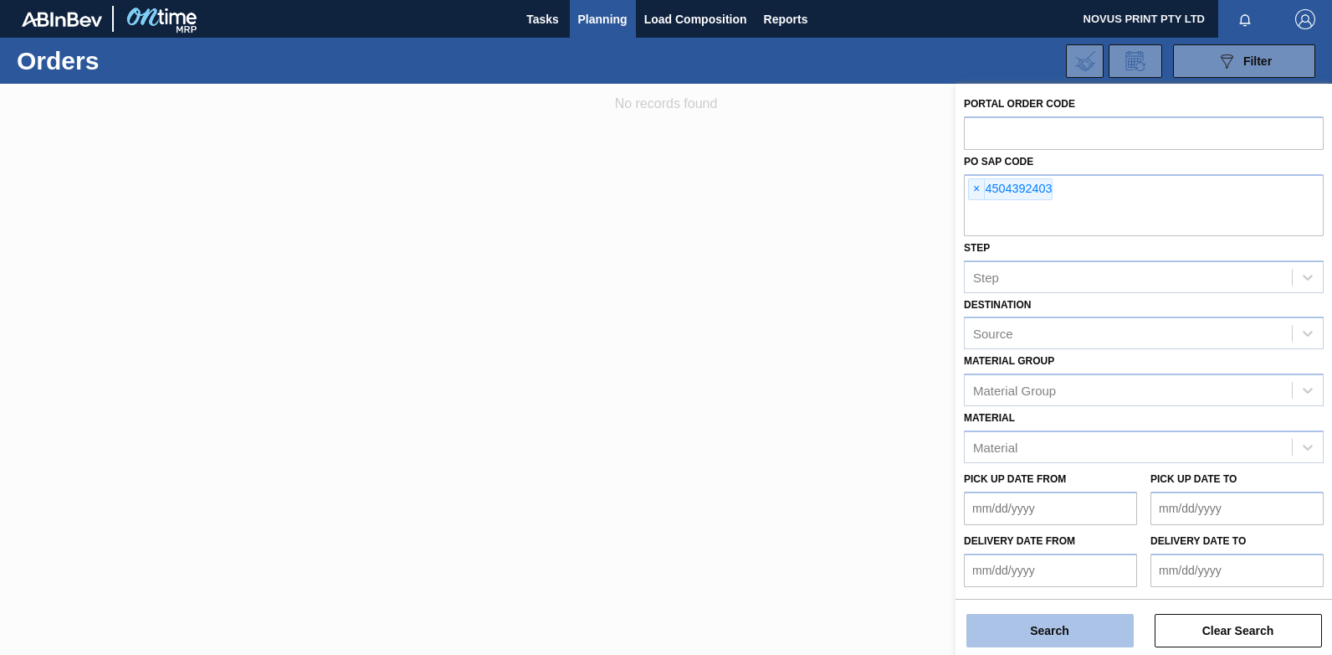
click at [1057, 634] on button "Search" at bounding box center [1050, 629] width 167 height 33
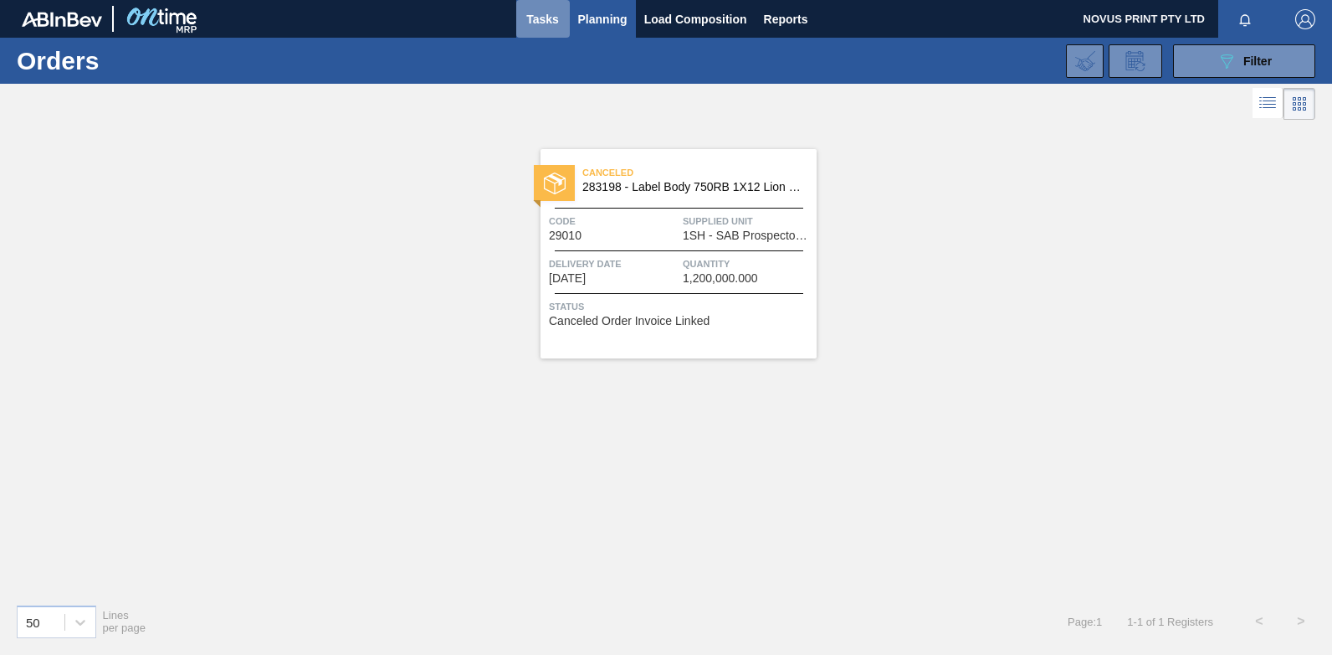
click at [534, 18] on span "Tasks" at bounding box center [543, 19] width 37 height 20
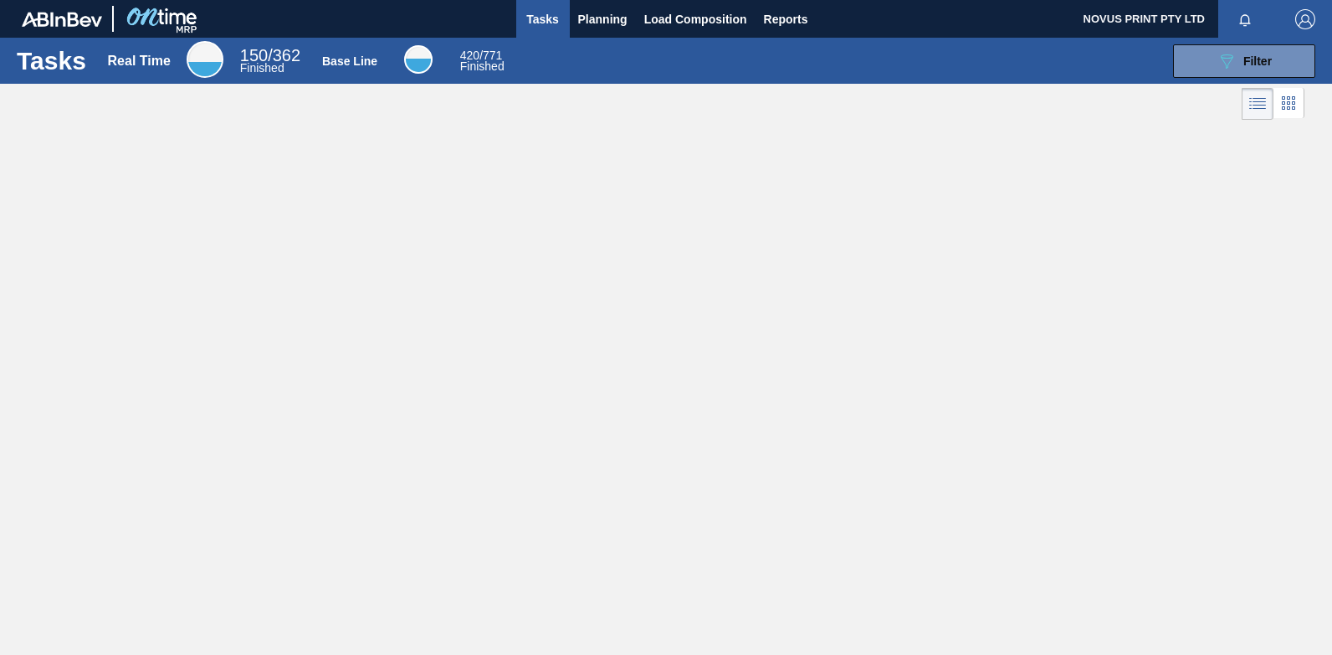
click at [349, 59] on div "Base Line" at bounding box center [349, 60] width 55 height 13
click at [1255, 103] on icon at bounding box center [1258, 104] width 20 height 20
click at [1286, 107] on icon at bounding box center [1289, 103] width 20 height 20
click at [790, 198] on div "Tasks Real Time 150 / 362 Finished Base Line 420 / 771 Finished 089F7B8B-B2A5-4…" at bounding box center [666, 309] width 1332 height 542
